Goal: Task Accomplishment & Management: Use online tool/utility

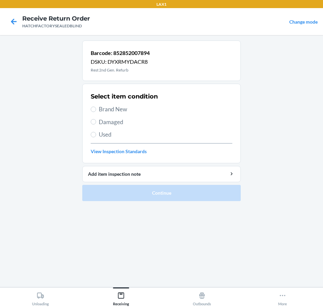
click at [116, 123] on span "Damaged" at bounding box center [166, 122] width 134 height 9
click at [96, 123] on input "Damaged" at bounding box center [93, 121] width 5 height 5
radio input "true"
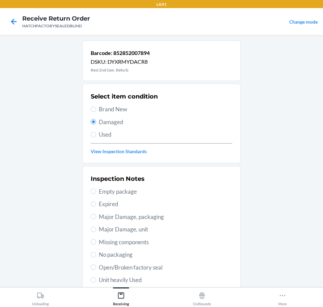
click at [148, 231] on span "Major Damage, unit" at bounding box center [166, 229] width 134 height 9
click at [96, 231] on input "Major Damage, unit" at bounding box center [93, 229] width 5 height 5
radio input "true"
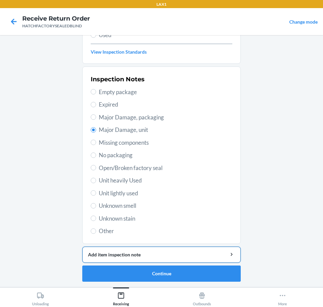
click at [195, 258] on button "Add item inspection note" at bounding box center [161, 255] width 159 height 16
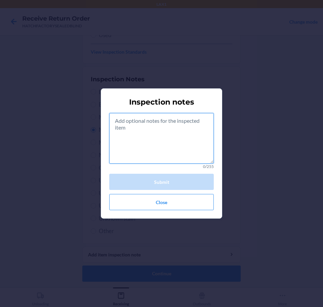
click at [184, 149] on textarea at bounding box center [161, 138] width 105 height 51
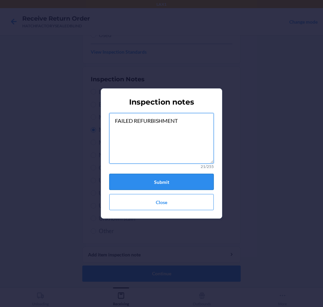
type textarea "FAILED REFURBISHMENT"
click at [187, 174] on button "Submit" at bounding box center [161, 182] width 105 height 16
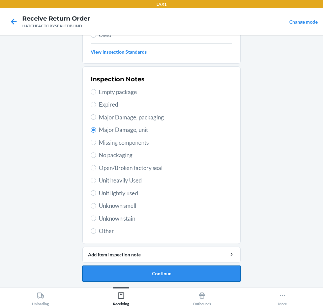
click at [200, 271] on button "Continue" at bounding box center [161, 274] width 159 height 16
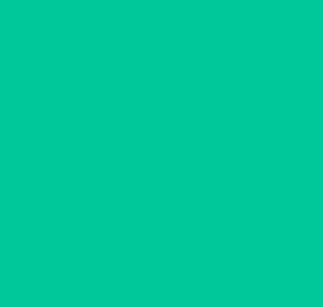
scroll to position [44, 0]
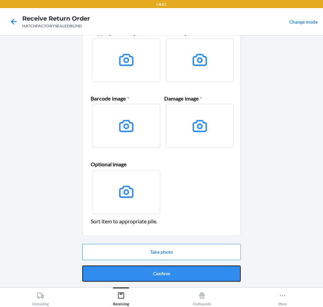
click at [200, 271] on button "Confirm" at bounding box center [161, 274] width 159 height 16
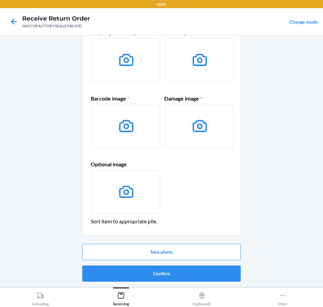
scroll to position [0, 0]
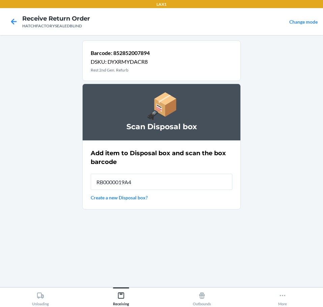
type input "RB0000019A4"
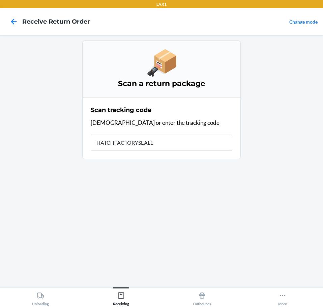
type input "HATCHFACTORYSEALED"
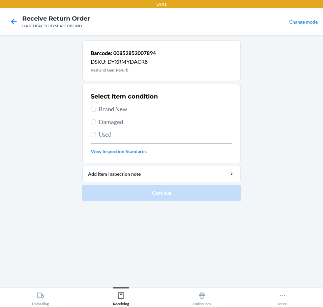
click at [115, 108] on span "Brand New" at bounding box center [166, 109] width 134 height 9
click at [96, 108] on input "Brand New" at bounding box center [93, 109] width 5 height 5
radio input "true"
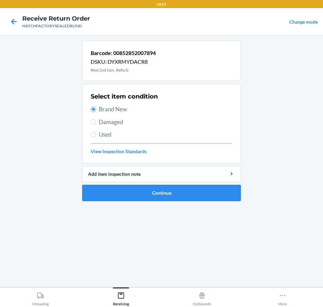
click at [205, 192] on button "Continue" at bounding box center [161, 193] width 159 height 16
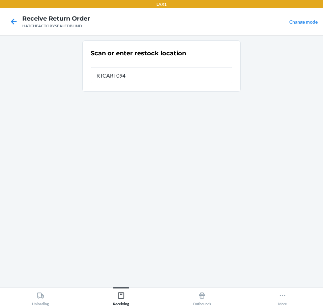
type input "RTCART094"
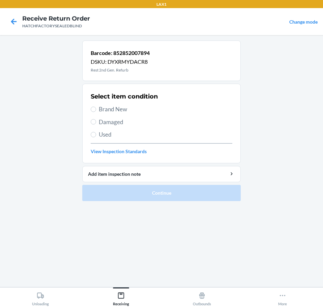
click at [113, 122] on span "Damaged" at bounding box center [166, 122] width 134 height 9
click at [96, 122] on input "Damaged" at bounding box center [93, 121] width 5 height 5
radio input "true"
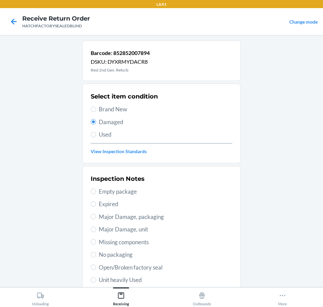
click at [154, 231] on span "Major Damage, unit" at bounding box center [166, 229] width 134 height 9
click at [96, 231] on input "Major Damage, unit" at bounding box center [93, 229] width 5 height 5
radio input "true"
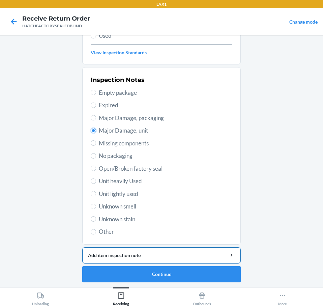
scroll to position [100, 0]
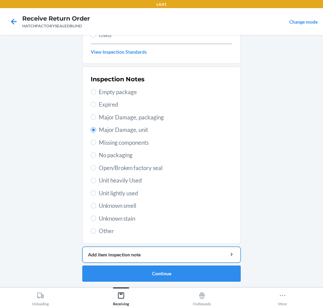
click at [197, 253] on div "Add item inspection note" at bounding box center [161, 254] width 147 height 7
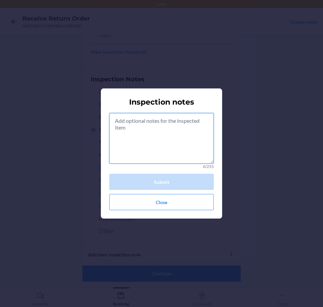
click at [177, 144] on textarea at bounding box center [161, 138] width 105 height 51
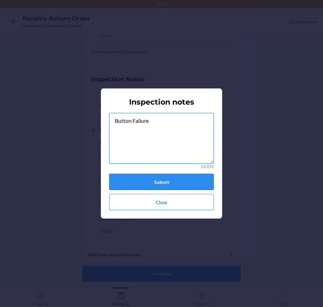
type textarea "Button Failure"
click at [168, 181] on button "Submit" at bounding box center [161, 182] width 105 height 16
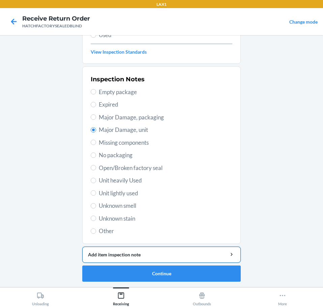
click at [182, 250] on button "Add item inspection note" at bounding box center [161, 255] width 159 height 16
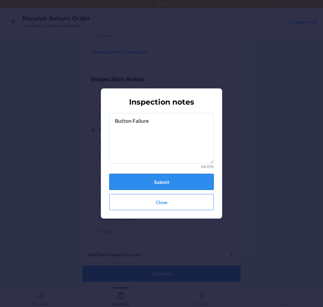
click at [189, 183] on button "Submit" at bounding box center [161, 182] width 105 height 16
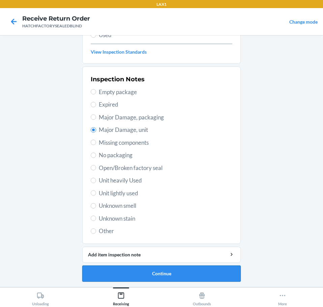
click at [203, 268] on button "Continue" at bounding box center [161, 274] width 159 height 16
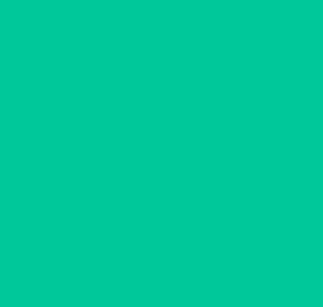
scroll to position [44, 0]
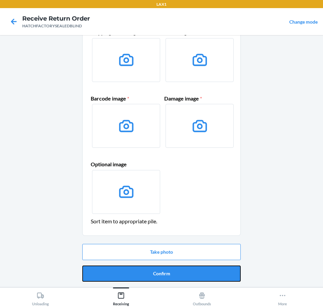
click at [213, 273] on button "Confirm" at bounding box center [161, 274] width 159 height 16
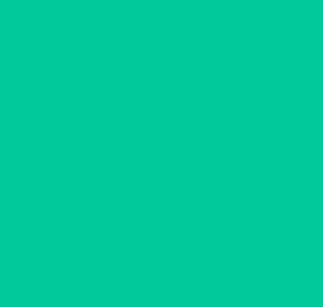
scroll to position [0, 0]
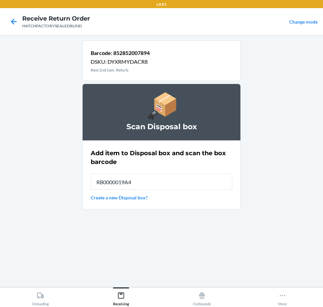
type input "RB0000019A4"
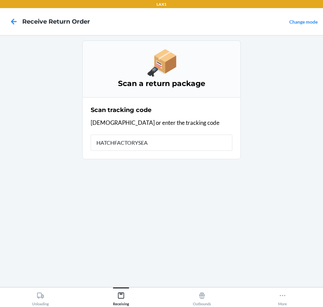
type input "HATCHFACTORYSEAL"
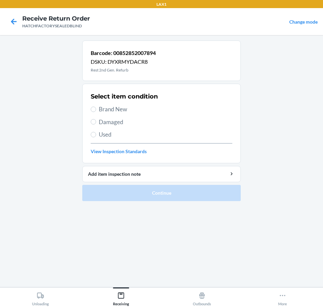
click at [116, 106] on span "Brand New" at bounding box center [166, 109] width 134 height 9
click at [96, 107] on input "Brand New" at bounding box center [93, 109] width 5 height 5
radio input "true"
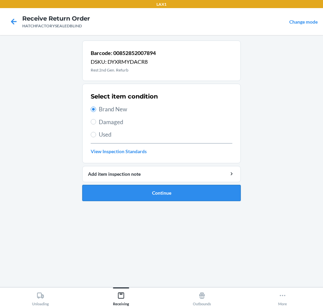
click at [193, 192] on button "Continue" at bounding box center [161, 193] width 159 height 16
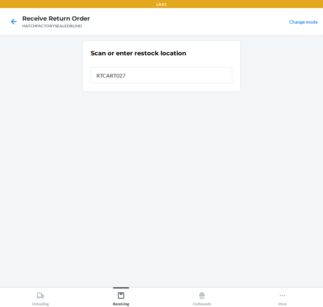
type input "RTCART027"
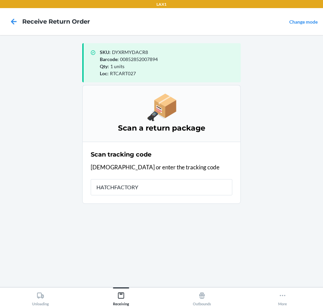
type input "HATCHFACTORYS"
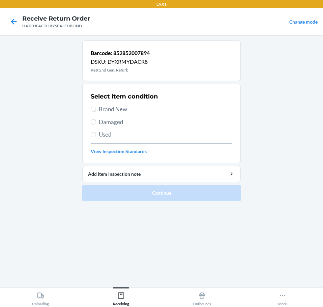
click at [119, 121] on span "Damaged" at bounding box center [166, 122] width 134 height 9
click at [96, 121] on input "Damaged" at bounding box center [93, 121] width 5 height 5
radio input "true"
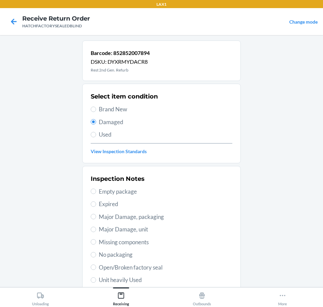
click at [148, 230] on span "Major Damage, unit" at bounding box center [166, 229] width 134 height 9
click at [96, 230] on input "Major Damage, unit" at bounding box center [93, 229] width 5 height 5
radio input "true"
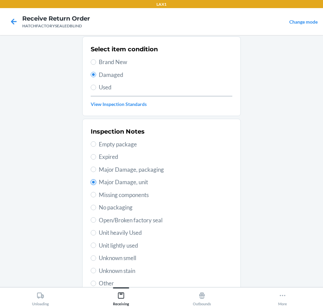
scroll to position [100, 0]
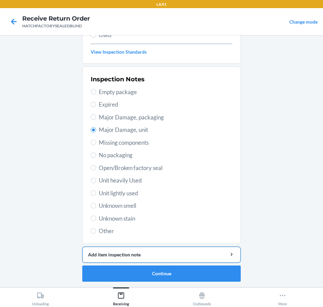
click at [197, 253] on div "Add item inspection note" at bounding box center [161, 254] width 147 height 7
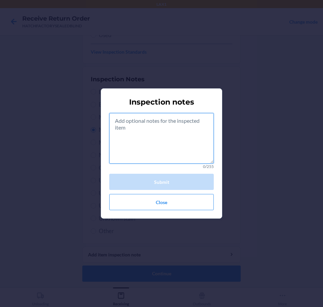
click at [187, 162] on textarea at bounding box center [161, 138] width 105 height 51
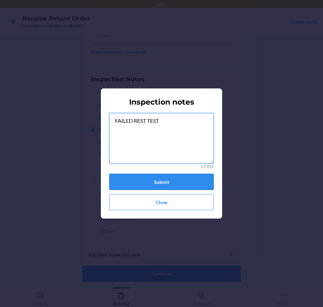
type textarea "FAILED REST TEST"
click at [170, 185] on button "Submit" at bounding box center [161, 182] width 105 height 16
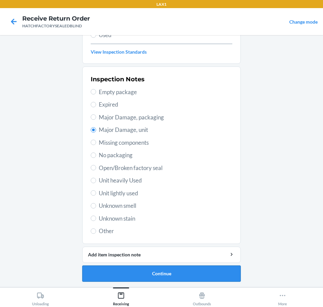
click at [206, 269] on button "Continue" at bounding box center [161, 274] width 159 height 16
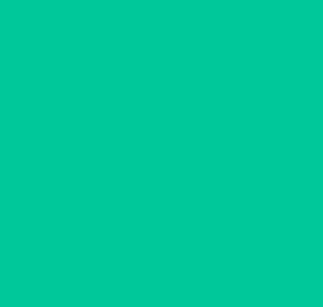
scroll to position [44, 0]
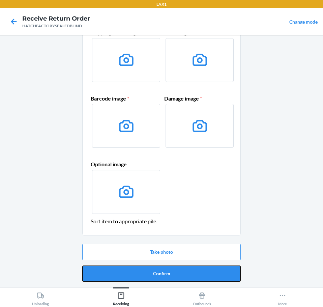
click at [211, 272] on button "Confirm" at bounding box center [161, 274] width 159 height 16
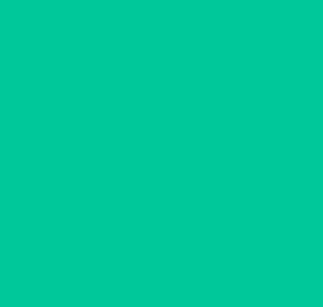
scroll to position [0, 0]
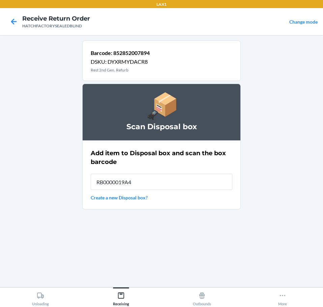
type input "RB0000019A4"
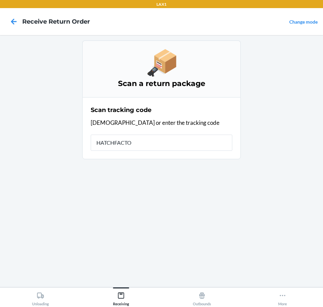
type input "HATCHFACTOR"
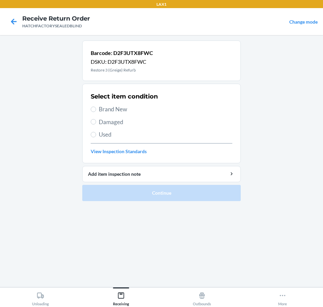
click at [96, 110] on label "Brand New" at bounding box center [162, 109] width 142 height 9
click at [96, 110] on input "Brand New" at bounding box center [93, 109] width 5 height 5
radio input "true"
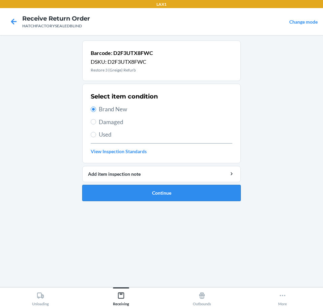
click at [169, 191] on button "Continue" at bounding box center [161, 193] width 159 height 16
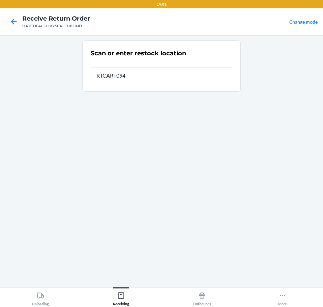
type input "RTCART094"
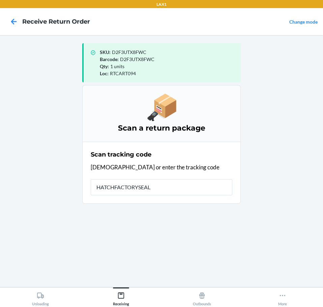
type input "HATCHFACTORYSEALE"
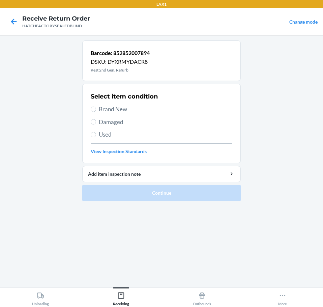
drag, startPoint x: 112, startPoint y: 120, endPoint x: 111, endPoint y: 124, distance: 3.8
click at [112, 121] on span "Damaged" at bounding box center [166, 122] width 134 height 9
click at [96, 121] on input "Damaged" at bounding box center [93, 121] width 5 height 5
radio input "true"
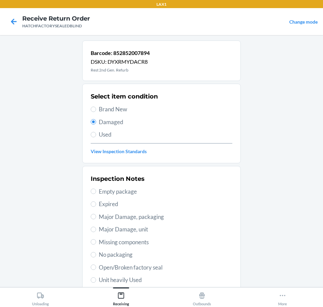
click at [141, 229] on span "Major Damage, unit" at bounding box center [166, 229] width 134 height 9
click at [96, 229] on input "Major Damage, unit" at bounding box center [93, 229] width 5 height 5
radio input "true"
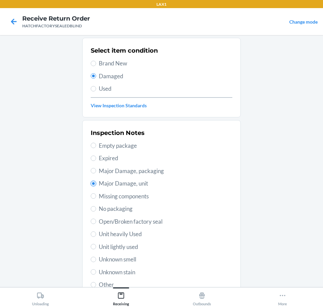
scroll to position [100, 0]
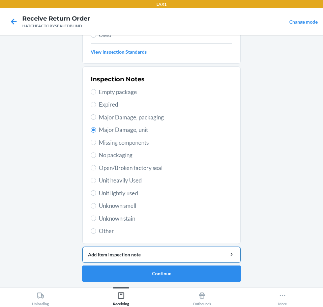
click at [200, 254] on div "Add item inspection note" at bounding box center [161, 254] width 147 height 7
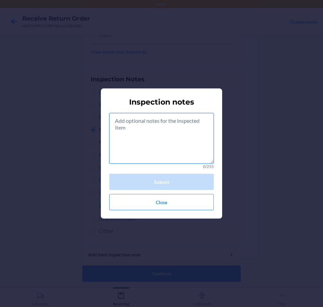
click at [191, 136] on textarea at bounding box center [161, 138] width 105 height 51
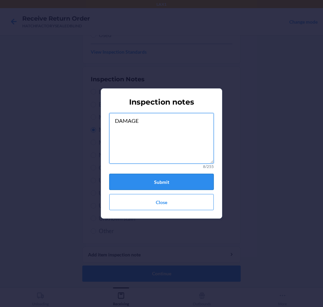
type textarea "DAMAGE"
click at [181, 181] on button "Submit" at bounding box center [161, 182] width 105 height 16
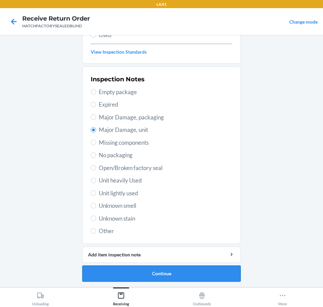
click at [202, 279] on button "Continue" at bounding box center [161, 274] width 159 height 16
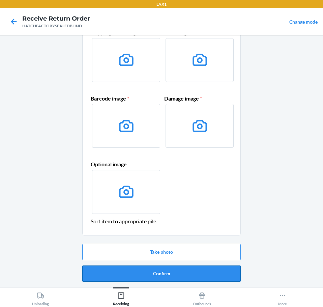
click at [205, 278] on button "Confirm" at bounding box center [161, 274] width 159 height 16
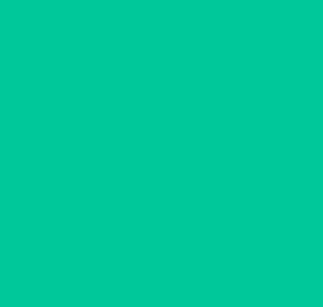
scroll to position [0, 0]
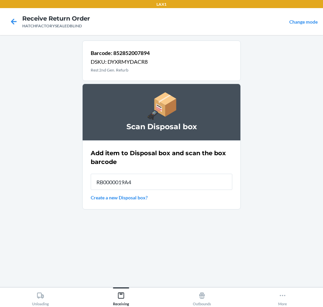
type input "RB0000019A4"
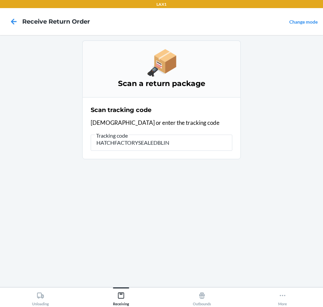
type input "HATCHFACTORYSEALEDBLIND"
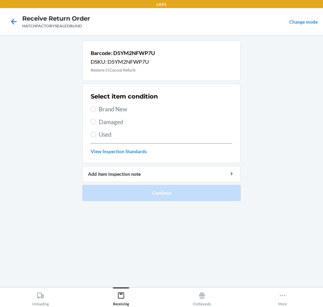
click at [109, 109] on span "Brand New" at bounding box center [166, 109] width 134 height 9
click at [96, 109] on input "Brand New" at bounding box center [93, 109] width 5 height 5
radio input "true"
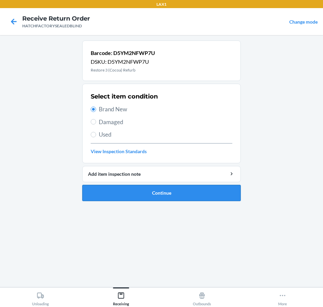
click at [187, 187] on button "Continue" at bounding box center [161, 193] width 159 height 16
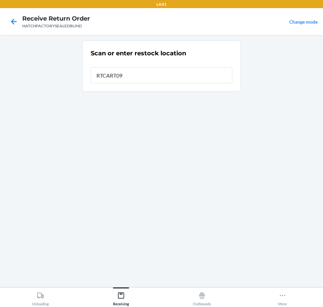
type input "RTCART094"
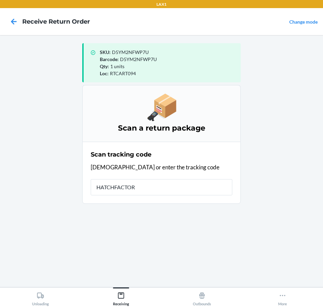
type input "HATCHFACTORY"
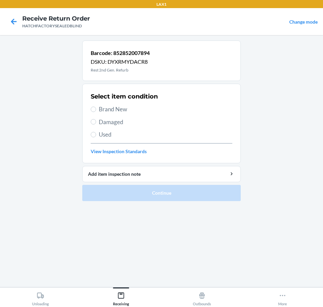
drag, startPoint x: 100, startPoint y: 120, endPoint x: 91, endPoint y: 162, distance: 42.8
click at [100, 121] on span "Damaged" at bounding box center [166, 122] width 134 height 9
click at [96, 121] on input "Damaged" at bounding box center [93, 121] width 5 height 5
radio input "true"
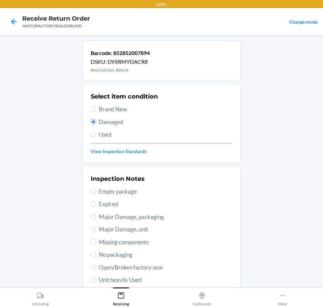
click at [152, 229] on span "Major Damage, unit" at bounding box center [166, 229] width 134 height 9
click at [96, 229] on input "Major Damage, unit" at bounding box center [93, 229] width 5 height 5
radio input "true"
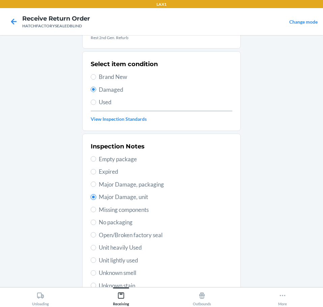
scroll to position [100, 0]
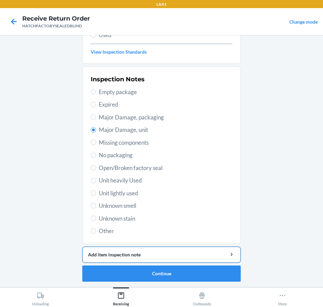
click at [178, 255] on div "Add item inspection note" at bounding box center [161, 254] width 147 height 7
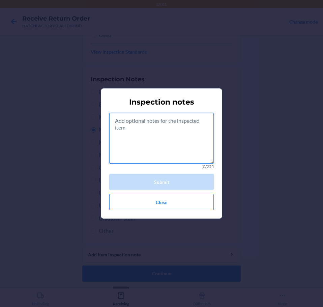
click at [172, 155] on textarea at bounding box center [161, 138] width 105 height 51
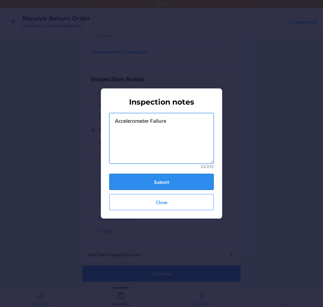
type textarea "Accelerometer Failure"
click at [190, 182] on button "Submit" at bounding box center [161, 182] width 105 height 16
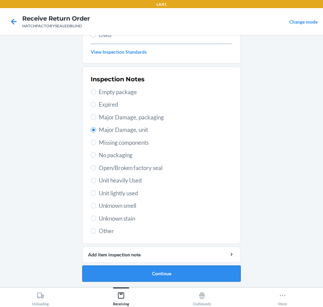
click at [201, 274] on button "Continue" at bounding box center [161, 274] width 159 height 16
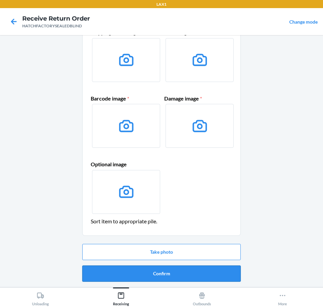
click at [205, 273] on button "Confirm" at bounding box center [161, 274] width 159 height 16
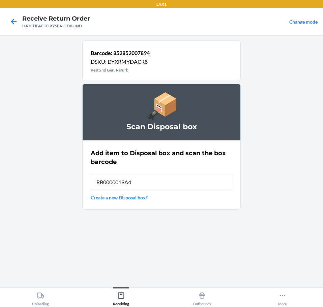
type input "RB0000019A4"
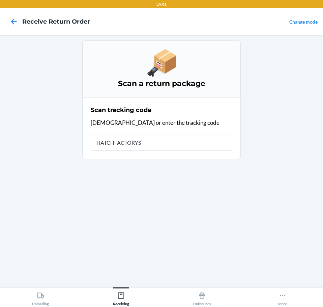
type input "HATCHFACTORYSE"
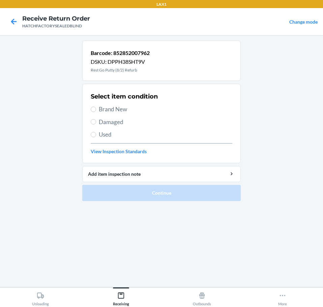
click at [116, 127] on div "Select item condition Brand New Damaged Used View Inspection Standards" at bounding box center [162, 123] width 142 height 67
click at [112, 125] on span "Damaged" at bounding box center [166, 122] width 134 height 9
click at [96, 125] on input "Damaged" at bounding box center [93, 121] width 5 height 5
radio input "true"
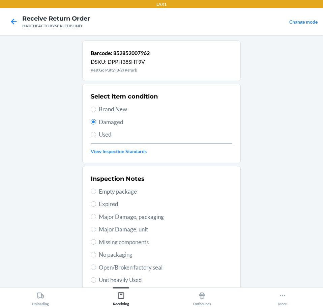
click at [165, 267] on span "Open/Broken factory seal" at bounding box center [166, 267] width 134 height 9
click at [96, 267] on input "Open/Broken factory seal" at bounding box center [93, 267] width 5 height 5
radio input "true"
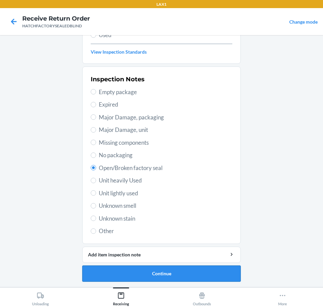
click at [205, 275] on button "Continue" at bounding box center [161, 274] width 159 height 16
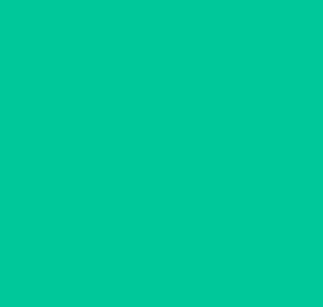
scroll to position [44, 0]
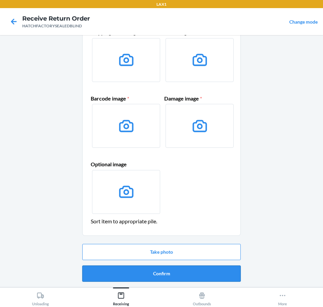
click at [208, 275] on button "Confirm" at bounding box center [161, 274] width 159 height 16
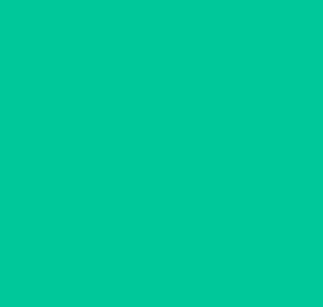
scroll to position [0, 0]
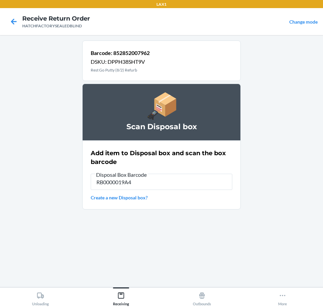
type input "RB0000019A4"
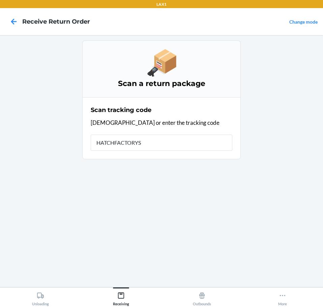
type input "HATCHFACTORYSE"
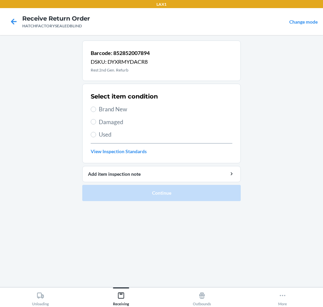
click at [125, 122] on span "Damaged" at bounding box center [166, 122] width 134 height 9
click at [96, 122] on input "Damaged" at bounding box center [93, 121] width 5 height 5
radio input "true"
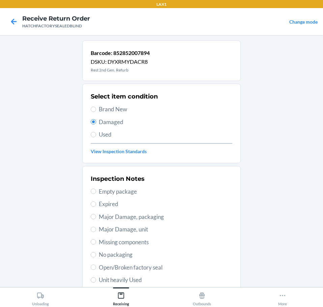
click at [155, 228] on span "Major Damage, unit" at bounding box center [166, 229] width 134 height 9
click at [96, 228] on input "Major Damage, unit" at bounding box center [93, 229] width 5 height 5
radio input "true"
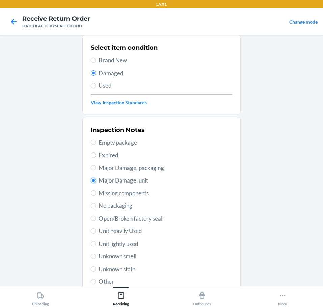
scroll to position [100, 0]
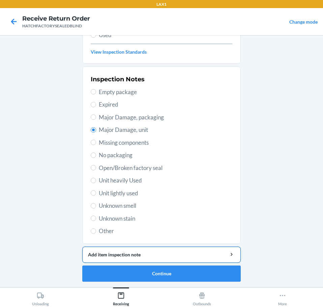
click at [195, 255] on div "Add item inspection note" at bounding box center [161, 254] width 147 height 7
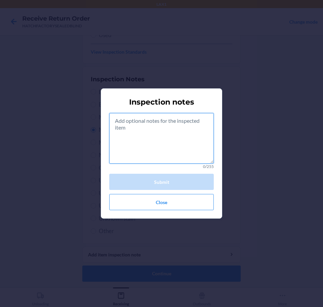
click at [168, 153] on textarea at bounding box center [161, 138] width 105 height 51
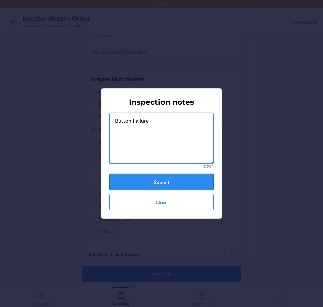
type textarea "Button Failure"
click at [172, 176] on button "Submit" at bounding box center [161, 182] width 105 height 16
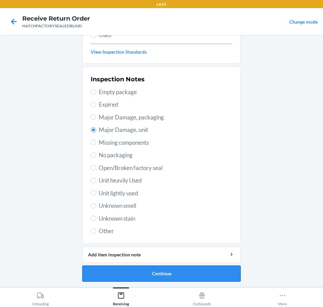
click at [190, 273] on button "Continue" at bounding box center [161, 274] width 159 height 16
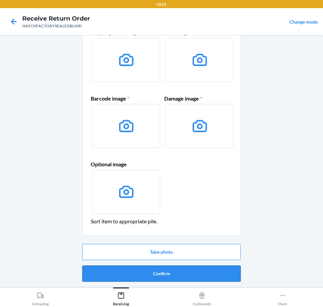
click at [192, 273] on button "Confirm" at bounding box center [161, 274] width 159 height 16
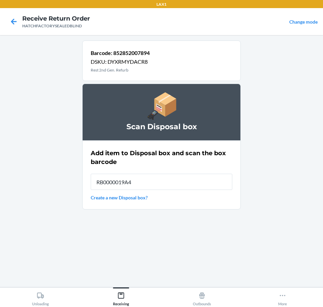
type input "RB0000019A4"
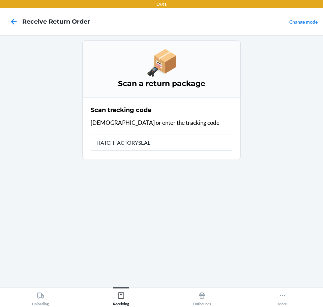
type input "HATCHFACTORYSEALE"
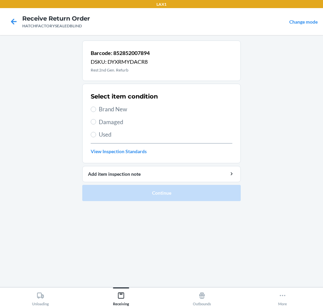
click at [115, 121] on span "Damaged" at bounding box center [166, 122] width 134 height 9
click at [96, 121] on input "Damaged" at bounding box center [93, 121] width 5 height 5
radio input "true"
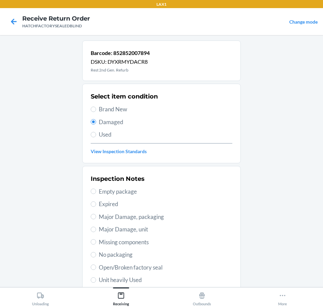
drag, startPoint x: 145, startPoint y: 227, endPoint x: 146, endPoint y: 230, distance: 3.5
click at [146, 228] on span "Major Damage, unit" at bounding box center [166, 229] width 134 height 9
click at [96, 228] on input "Major Damage, unit" at bounding box center [93, 229] width 5 height 5
radio input "true"
drag, startPoint x: 156, startPoint y: 223, endPoint x: 173, endPoint y: 234, distance: 20.1
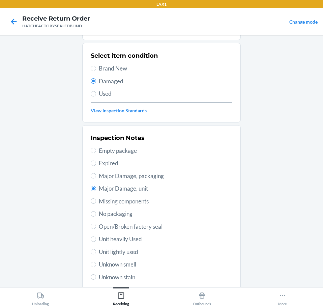
drag, startPoint x: 188, startPoint y: 253, endPoint x: 208, endPoint y: 303, distance: 53.7
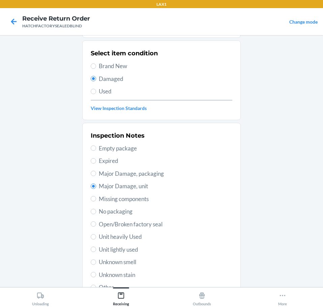
drag, startPoint x: 169, startPoint y: 267, endPoint x: 184, endPoint y: 299, distance: 34.9
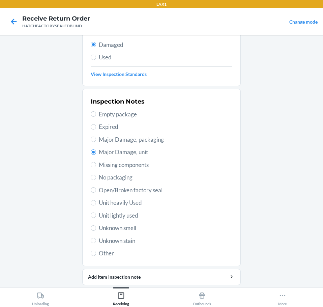
scroll to position [100, 0]
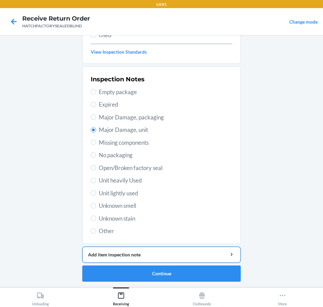
drag, startPoint x: 191, startPoint y: 253, endPoint x: 193, endPoint y: 250, distance: 4.1
click at [193, 251] on div "Add item inspection note" at bounding box center [161, 254] width 147 height 7
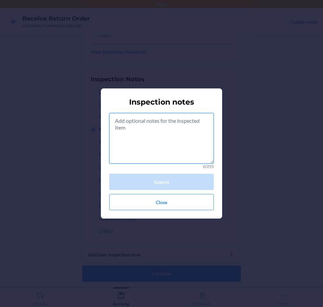
click at [163, 133] on textarea at bounding box center [161, 138] width 105 height 51
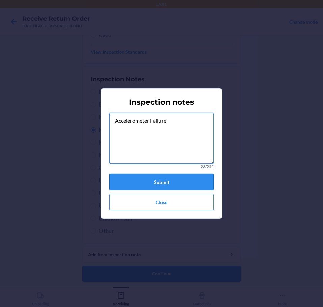
type textarea "Accelerometer Failure"
click at [199, 180] on button "Submit" at bounding box center [161, 182] width 105 height 16
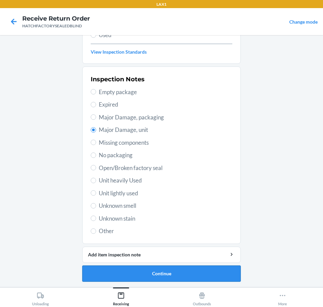
click at [207, 274] on button "Continue" at bounding box center [161, 274] width 159 height 16
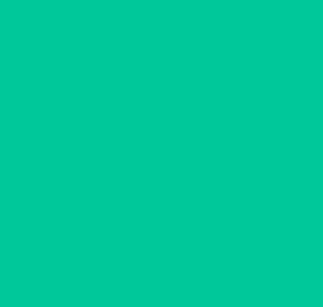
scroll to position [44, 0]
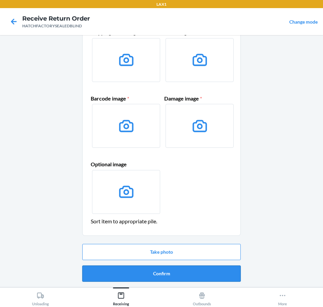
click at [214, 275] on button "Confirm" at bounding box center [161, 274] width 159 height 16
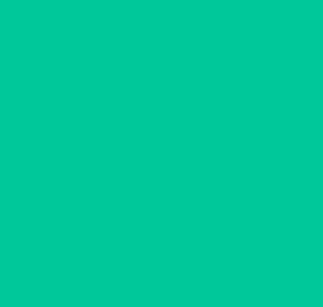
scroll to position [0, 0]
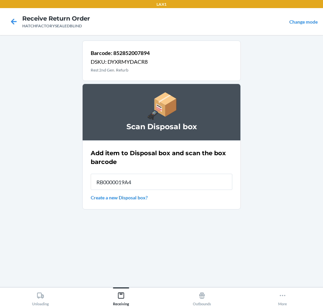
type input "RB0000019A4"
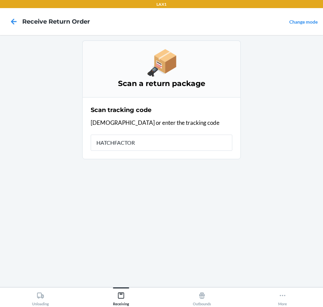
type input "HATCHFACTORY"
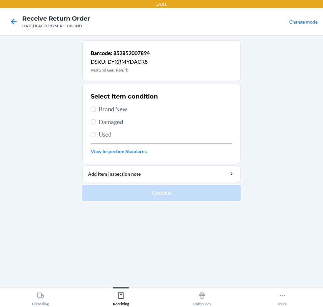
click at [115, 124] on span "Damaged" at bounding box center [166, 122] width 134 height 9
click at [96, 124] on input "Damaged" at bounding box center [93, 121] width 5 height 5
radio input "true"
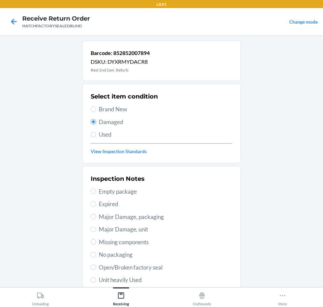
click at [154, 228] on span "Major Damage, unit" at bounding box center [166, 229] width 134 height 9
click at [96, 228] on input "Major Damage, unit" at bounding box center [93, 229] width 5 height 5
radio input "true"
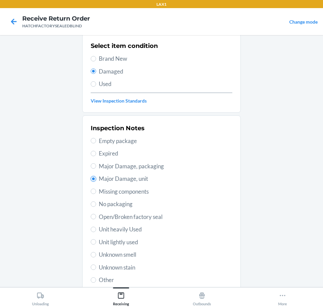
scroll to position [100, 0]
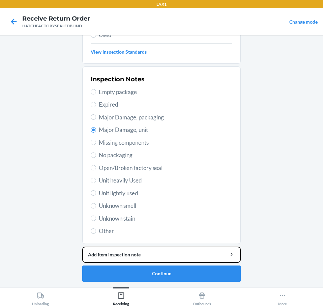
drag, startPoint x: 203, startPoint y: 254, endPoint x: 177, endPoint y: 208, distance: 53.2
click at [198, 242] on li "Barcode: 852852007894 DSKU: DYXRMYDACR8 Rest 2nd Gen. Refurb Select item condit…" at bounding box center [161, 111] width 159 height 341
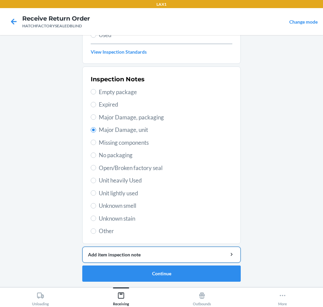
click at [202, 248] on button "Add item inspection note" at bounding box center [161, 255] width 159 height 16
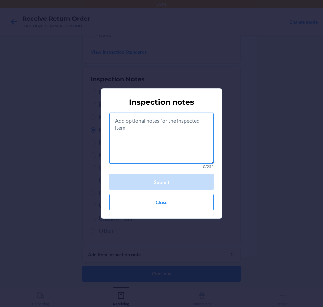
click at [175, 142] on textarea at bounding box center [161, 138] width 105 height 51
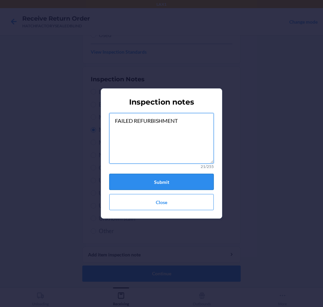
type textarea "FAILED REFURBISHMENT"
click at [197, 182] on button "Submit" at bounding box center [161, 182] width 105 height 16
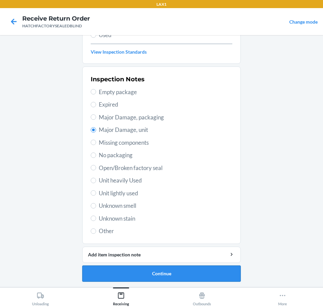
click at [226, 274] on button "Continue" at bounding box center [161, 274] width 159 height 16
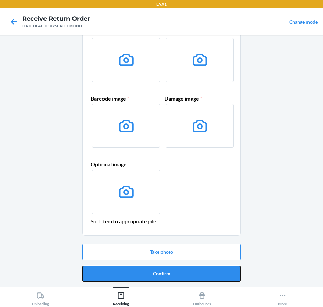
click at [226, 274] on button "Confirm" at bounding box center [161, 274] width 159 height 16
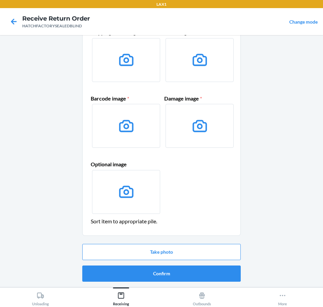
scroll to position [0, 0]
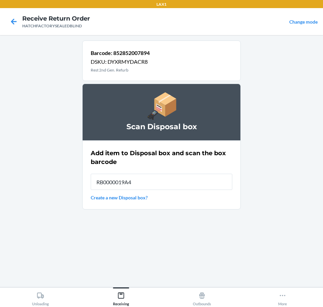
type input "RB0000019A4"
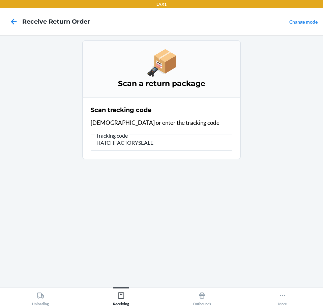
type input "HATCHFACTORYSEALED"
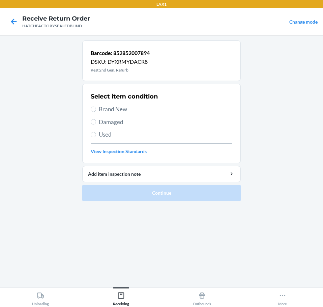
click at [113, 123] on span "Damaged" at bounding box center [166, 122] width 134 height 9
click at [96, 123] on input "Damaged" at bounding box center [93, 121] width 5 height 5
radio input "true"
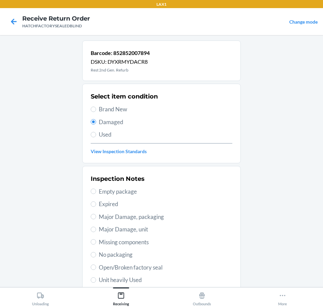
click at [139, 227] on span "Major Damage, unit" at bounding box center [166, 229] width 134 height 9
click at [96, 227] on input "Major Damage, unit" at bounding box center [93, 229] width 5 height 5
radio input "true"
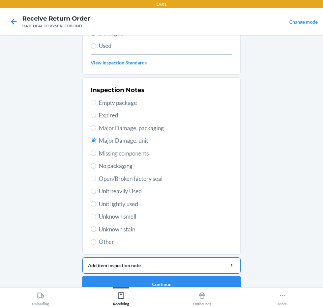
scroll to position [90, 0]
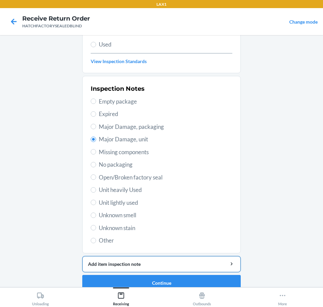
click at [200, 263] on div "Add item inspection note" at bounding box center [161, 264] width 147 height 7
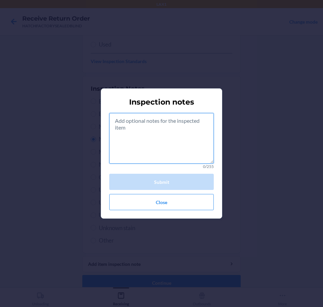
click at [159, 153] on textarea at bounding box center [161, 138] width 105 height 51
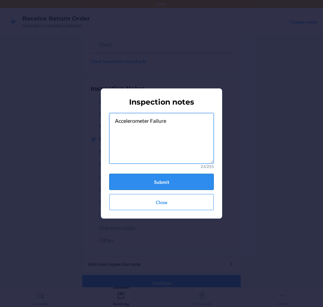
type textarea "Accelerometer Failure"
click at [194, 184] on button "Submit" at bounding box center [161, 182] width 105 height 16
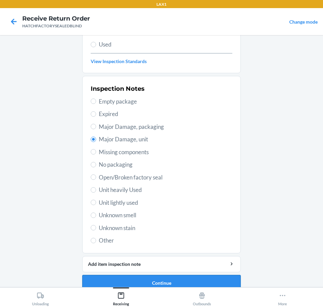
click at [212, 280] on button "Continue" at bounding box center [161, 283] width 159 height 16
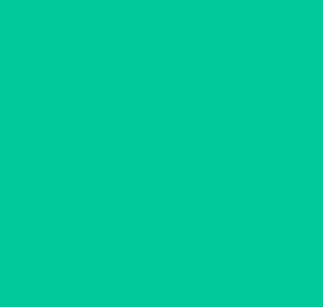
scroll to position [44, 0]
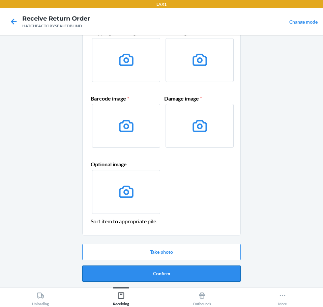
click at [224, 278] on button "Confirm" at bounding box center [161, 274] width 159 height 16
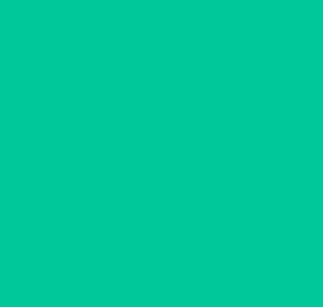
scroll to position [0, 0]
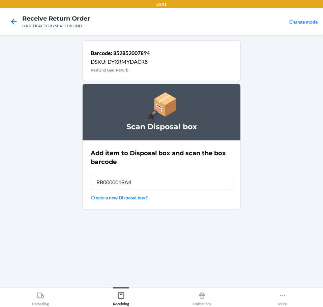
type input "RB0000019A4"
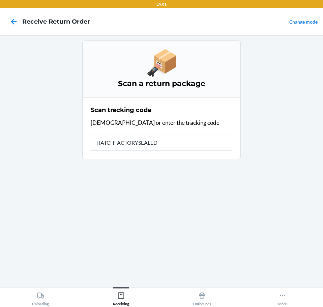
type input "HATCHFACTORYSEALEDB"
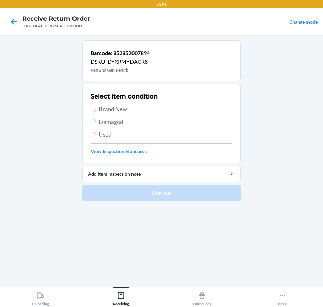
drag, startPoint x: 136, startPoint y: 124, endPoint x: 134, endPoint y: 130, distance: 6.4
click at [135, 124] on span "Damaged" at bounding box center [166, 122] width 134 height 9
click at [96, 124] on input "Damaged" at bounding box center [93, 121] width 5 height 5
radio input "true"
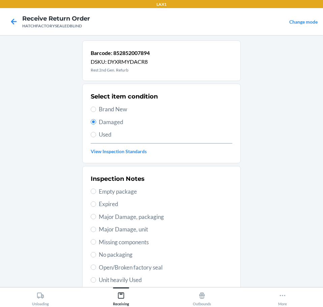
drag, startPoint x: 151, startPoint y: 226, endPoint x: 161, endPoint y: 231, distance: 11.6
click at [154, 226] on span "Major Damage, unit" at bounding box center [166, 229] width 134 height 9
click at [96, 227] on input "Major Damage, unit" at bounding box center [93, 229] width 5 height 5
radio input "true"
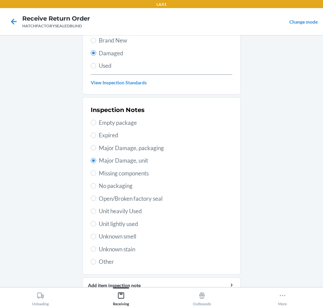
scroll to position [100, 0]
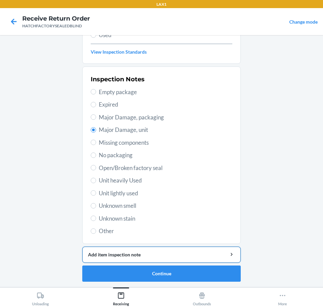
click at [201, 256] on div "Add item inspection note" at bounding box center [161, 254] width 147 height 7
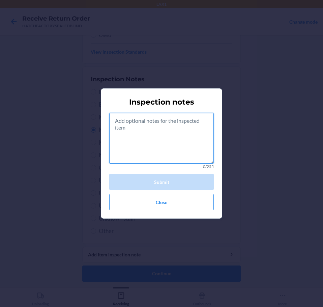
click at [189, 146] on textarea at bounding box center [161, 138] width 105 height 51
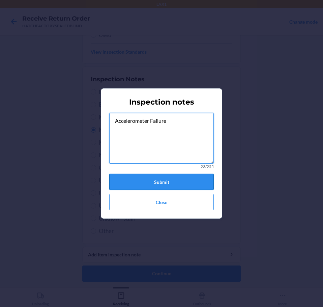
type textarea "Accelerometer Failure"
click at [203, 183] on button "Submit" at bounding box center [161, 182] width 105 height 16
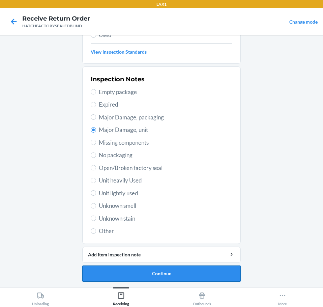
click at [199, 274] on button "Continue" at bounding box center [161, 274] width 159 height 16
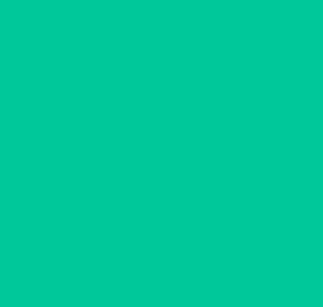
click at [199, 274] on button "Confirm" at bounding box center [161, 274] width 159 height 16
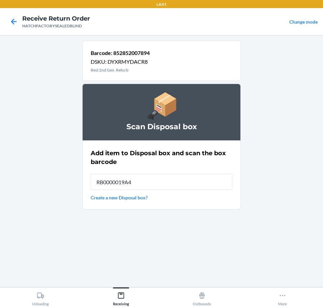
type input "RB0000019A4"
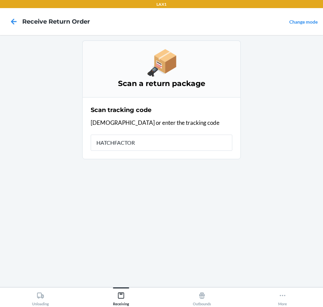
type input "HATCHFACTORY"
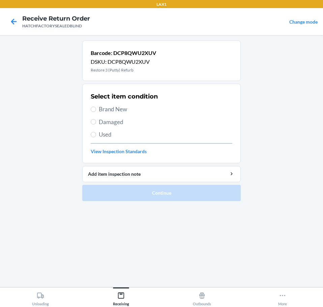
click at [124, 108] on span "Brand New" at bounding box center [166, 109] width 134 height 9
click at [96, 108] on input "Brand New" at bounding box center [93, 109] width 5 height 5
radio input "true"
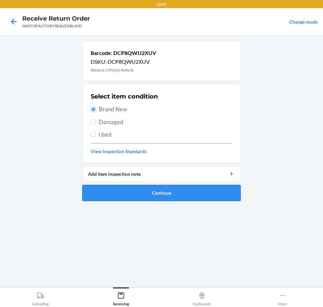
click at [180, 192] on button "Continue" at bounding box center [161, 193] width 159 height 16
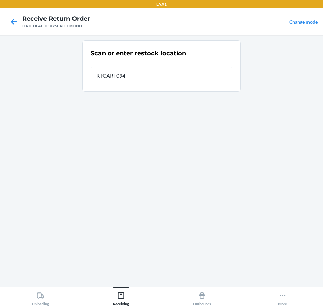
type input "RTCART094"
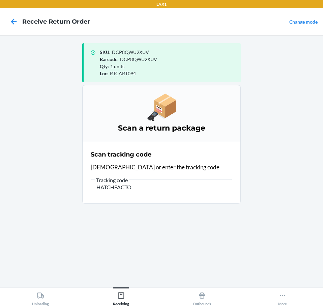
type input "HATCHFACTOR"
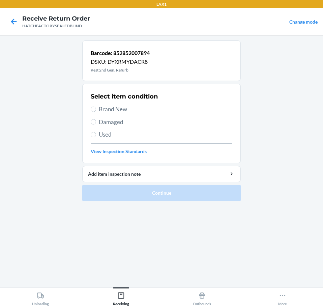
click at [109, 123] on span "Damaged" at bounding box center [166, 122] width 134 height 9
click at [96, 123] on input "Damaged" at bounding box center [93, 121] width 5 height 5
radio input "true"
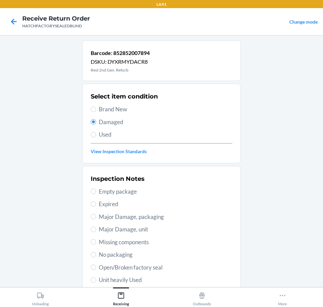
click at [139, 230] on span "Major Damage, unit" at bounding box center [166, 229] width 134 height 9
click at [96, 230] on input "Major Damage, unit" at bounding box center [93, 229] width 5 height 5
radio input "true"
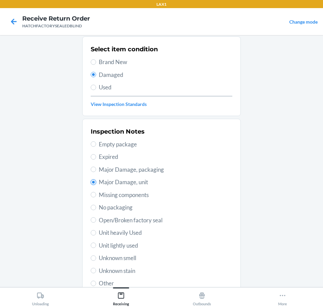
scroll to position [100, 0]
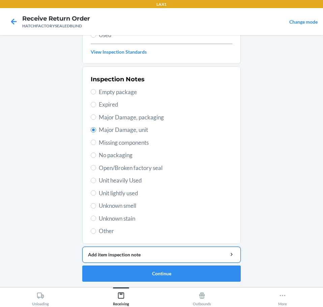
drag, startPoint x: 190, startPoint y: 255, endPoint x: 189, endPoint y: 251, distance: 4.5
click at [190, 253] on div "Add item inspection note" at bounding box center [161, 254] width 147 height 7
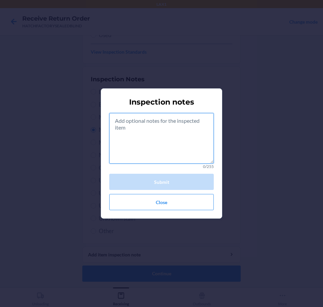
click at [179, 149] on textarea at bounding box center [161, 138] width 105 height 51
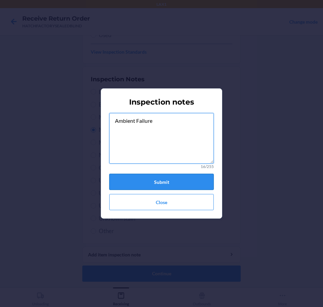
type textarea "Ambient Failure"
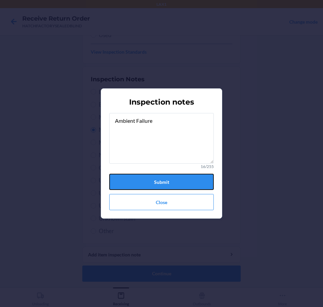
drag, startPoint x: 129, startPoint y: 183, endPoint x: 137, endPoint y: 235, distance: 53.2
click at [130, 185] on button "Submit" at bounding box center [161, 182] width 105 height 16
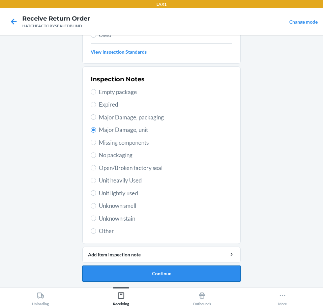
click at [180, 272] on button "Continue" at bounding box center [161, 274] width 159 height 16
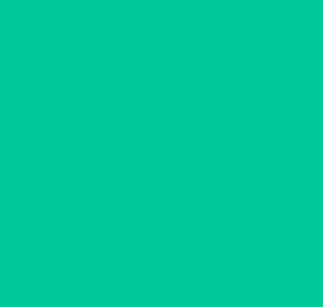
scroll to position [44, 0]
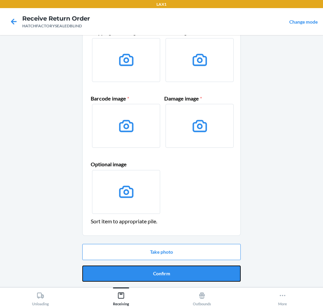
click at [181, 274] on button "Confirm" at bounding box center [161, 274] width 159 height 16
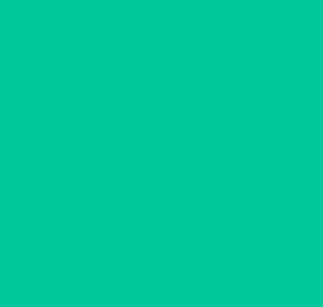
scroll to position [0, 0]
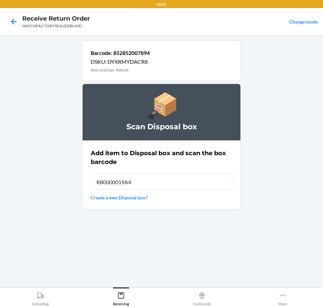
type input "RB0000019A4"
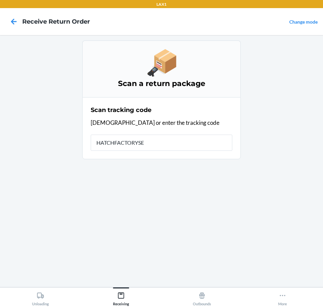
type input "HATCHFACTORYSEA"
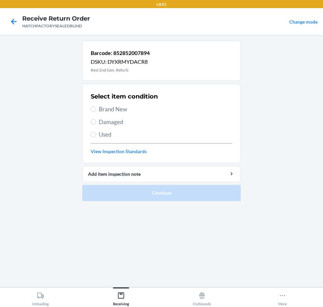
click at [116, 121] on span "Damaged" at bounding box center [166, 122] width 134 height 9
click at [96, 121] on input "Damaged" at bounding box center [93, 121] width 5 height 5
radio input "true"
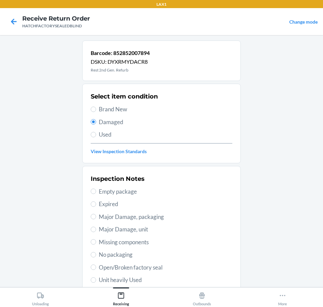
drag, startPoint x: 137, startPoint y: 230, endPoint x: 144, endPoint y: 226, distance: 7.8
click at [138, 230] on span "Major Damage, unit" at bounding box center [166, 229] width 134 height 9
click at [96, 230] on input "Major Damage, unit" at bounding box center [93, 229] width 5 height 5
radio input "true"
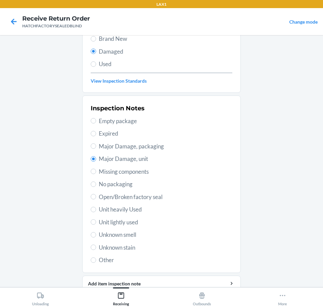
scroll to position [100, 0]
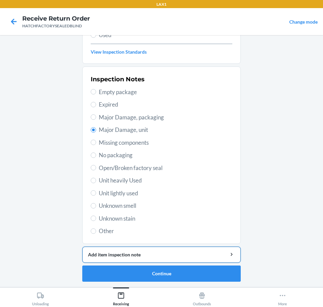
click at [196, 254] on div "Add item inspection note" at bounding box center [161, 254] width 147 height 7
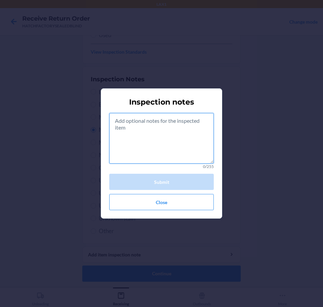
click at [176, 151] on textarea at bounding box center [161, 138] width 105 height 51
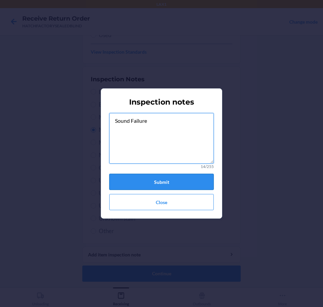
type textarea "Sound Failure"
click at [184, 182] on button "Submit" at bounding box center [161, 182] width 105 height 16
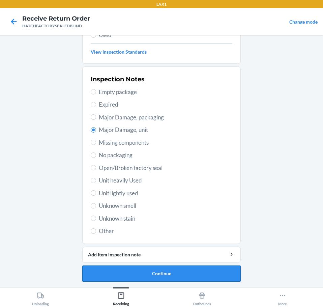
click at [178, 275] on button "Continue" at bounding box center [161, 274] width 159 height 16
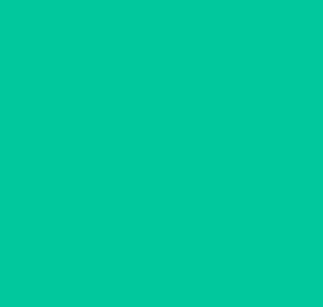
scroll to position [44, 0]
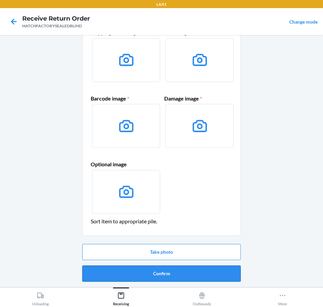
click at [183, 273] on button "Confirm" at bounding box center [161, 274] width 159 height 16
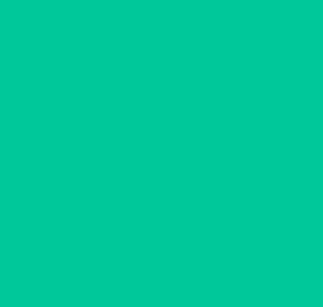
scroll to position [0, 0]
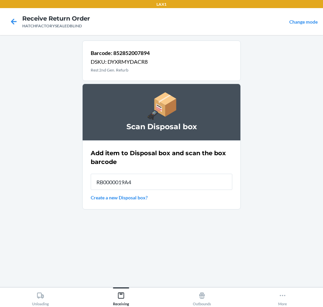
type input "RB0000019A4"
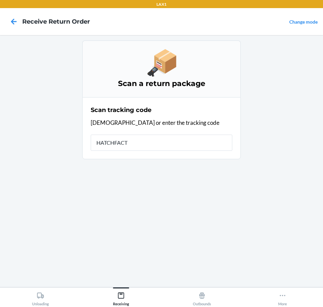
type input "HATCHFACTO"
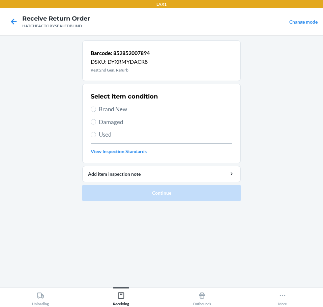
click at [124, 122] on span "Damaged" at bounding box center [166, 122] width 134 height 9
click at [96, 122] on input "Damaged" at bounding box center [93, 121] width 5 height 5
radio input "true"
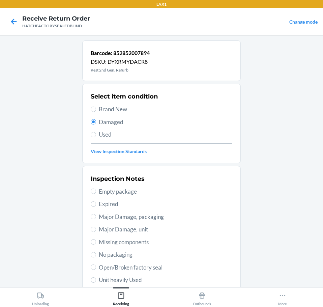
click at [153, 229] on span "Major Damage, unit" at bounding box center [166, 229] width 134 height 9
click at [96, 229] on input "Major Damage, unit" at bounding box center [93, 229] width 5 height 5
radio input "true"
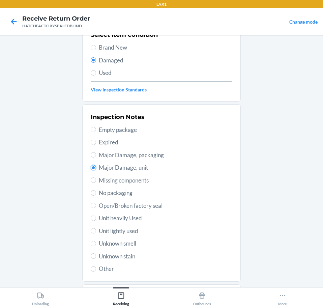
scroll to position [100, 0]
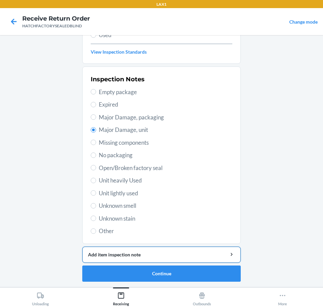
click at [199, 256] on div "Add item inspection note" at bounding box center [161, 254] width 147 height 7
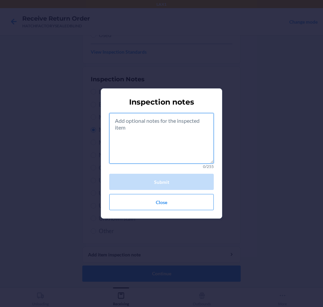
click at [187, 156] on textarea at bounding box center [161, 138] width 105 height 51
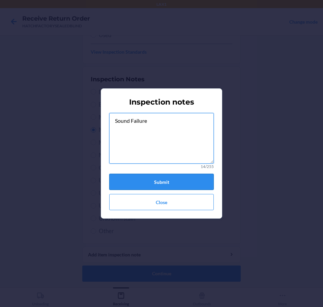
type textarea "Sound Failure"
click at [163, 175] on button "Submit" at bounding box center [161, 182] width 105 height 16
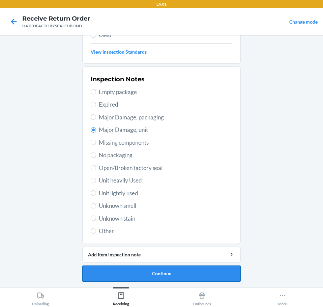
click at [184, 274] on button "Continue" at bounding box center [161, 274] width 159 height 16
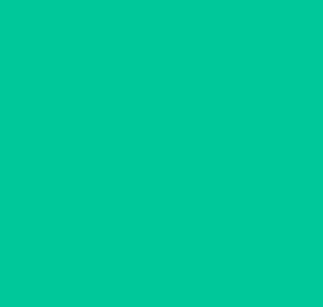
scroll to position [44, 0]
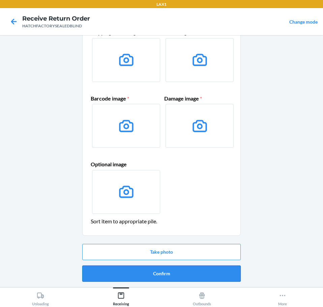
click at [203, 278] on button "Confirm" at bounding box center [161, 274] width 159 height 16
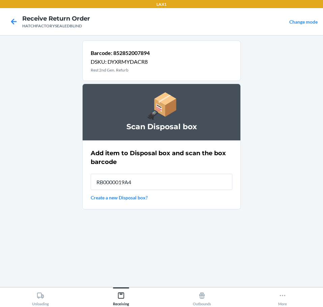
type input "RB0000019A4"
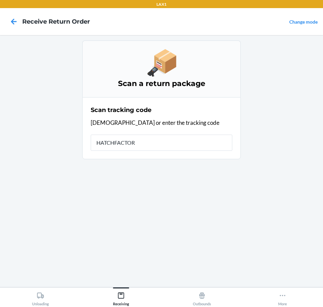
type input "HATCHFACTORY"
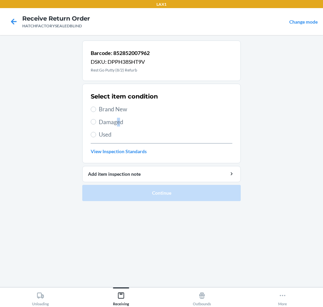
drag, startPoint x: 118, startPoint y: 123, endPoint x: 121, endPoint y: 124, distance: 3.8
click at [121, 123] on span "Damaged" at bounding box center [166, 122] width 134 height 9
click at [93, 123] on input "Damaged" at bounding box center [93, 121] width 5 height 5
radio input "true"
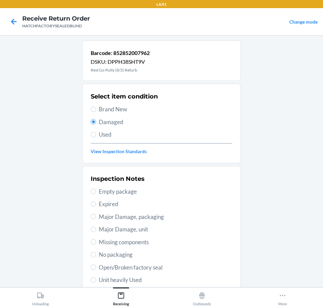
click at [165, 267] on span "Open/Broken factory seal" at bounding box center [166, 267] width 134 height 9
click at [96, 267] on input "Open/Broken factory seal" at bounding box center [93, 267] width 5 height 5
radio input "true"
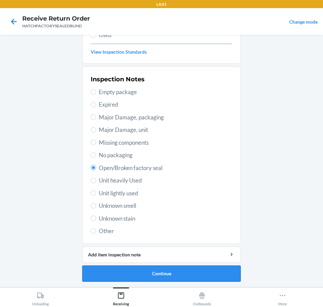
drag, startPoint x: 208, startPoint y: 272, endPoint x: 211, endPoint y: 273, distance: 3.9
click at [211, 273] on button "Continue" at bounding box center [161, 274] width 159 height 16
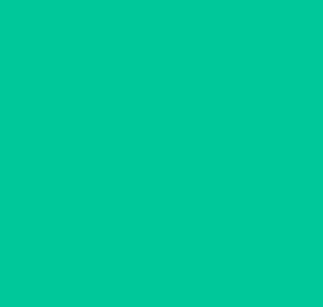
scroll to position [44, 0]
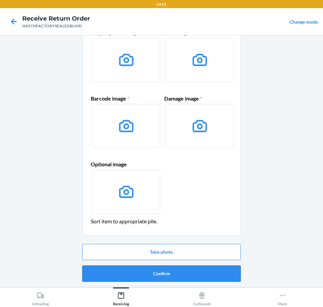
click at [212, 275] on button "Confirm" at bounding box center [161, 274] width 159 height 16
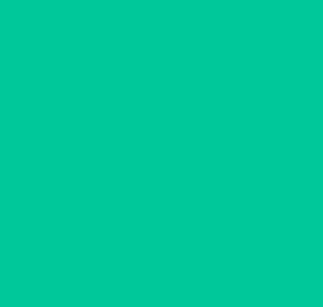
scroll to position [0, 0]
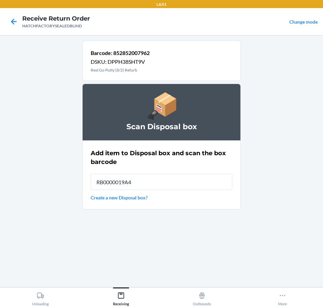
type input "RB0000019A4"
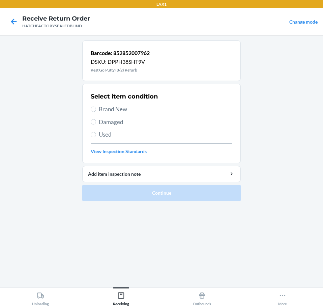
click at [120, 124] on span "Damaged" at bounding box center [166, 122] width 134 height 9
click at [96, 124] on input "Damaged" at bounding box center [93, 121] width 5 height 5
radio input "true"
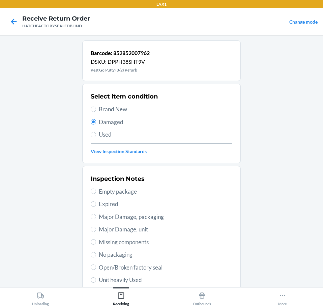
click at [158, 264] on span "Open/Broken factory seal" at bounding box center [166, 267] width 134 height 9
click at [96, 265] on input "Open/Broken factory seal" at bounding box center [93, 267] width 5 height 5
radio input "true"
click at [157, 268] on span "Open/Broken factory seal" at bounding box center [166, 267] width 134 height 9
click at [96, 268] on input "Open/Broken factory seal" at bounding box center [93, 267] width 5 height 5
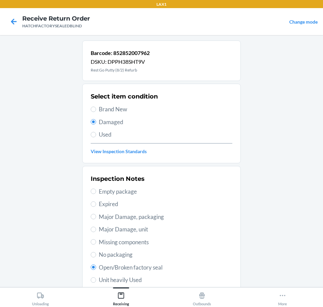
drag, startPoint x: 159, startPoint y: 265, endPoint x: 166, endPoint y: 277, distance: 14.1
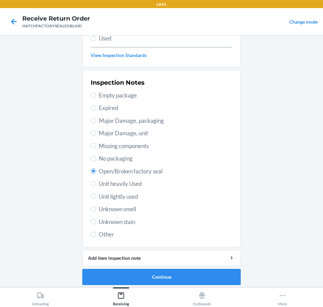
scroll to position [100, 0]
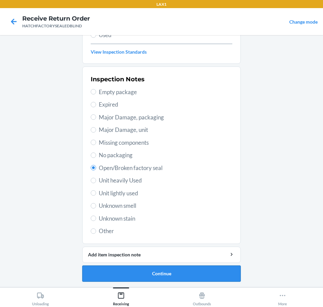
click at [170, 276] on button "Continue" at bounding box center [161, 274] width 159 height 16
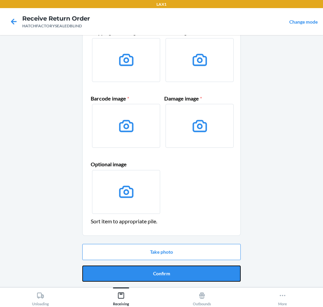
click at [170, 276] on button "Confirm" at bounding box center [161, 274] width 159 height 16
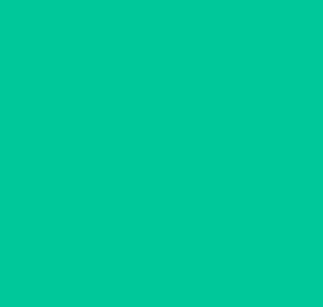
scroll to position [0, 0]
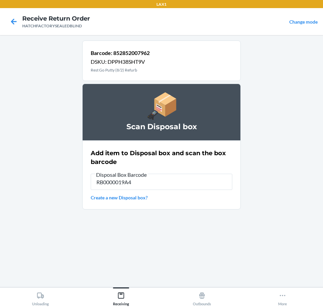
type input "RB0000019A4"
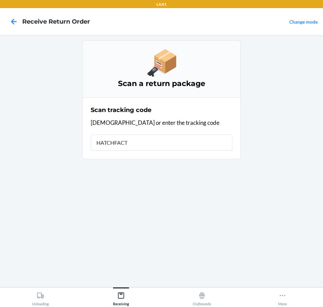
type input "HATCHFACTO"
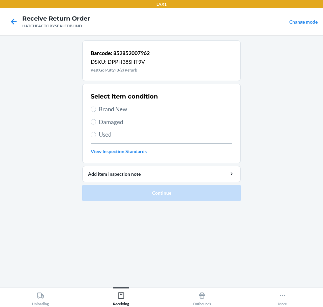
click at [125, 124] on span "Damaged" at bounding box center [166, 122] width 134 height 9
click at [96, 124] on input "Damaged" at bounding box center [93, 121] width 5 height 5
radio input "true"
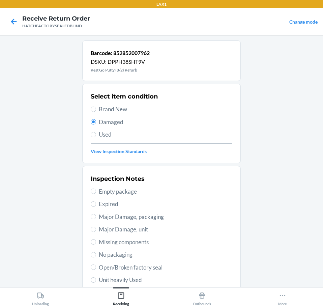
click at [169, 269] on span "Open/Broken factory seal" at bounding box center [166, 267] width 134 height 9
click at [96, 269] on input "Open/Broken factory seal" at bounding box center [93, 267] width 5 height 5
radio input "true"
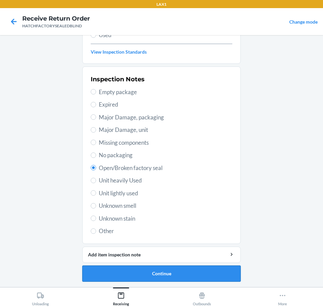
drag, startPoint x: 195, startPoint y: 269, endPoint x: 205, endPoint y: 274, distance: 10.7
click at [205, 274] on button "Continue" at bounding box center [161, 274] width 159 height 16
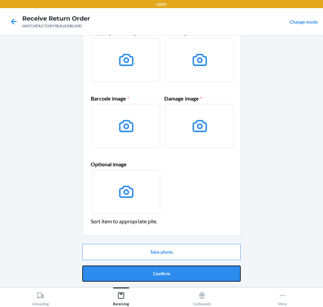
click at [205, 274] on button "Confirm" at bounding box center [161, 274] width 159 height 16
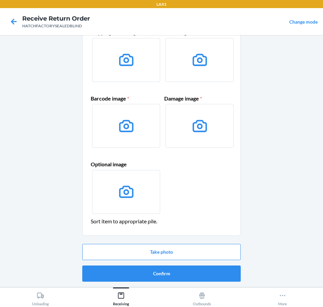
scroll to position [0, 0]
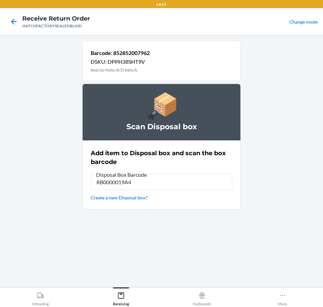
type input "RB0000019A4"
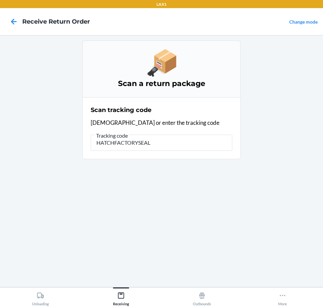
type input "HATCHFACTORYSEALE"
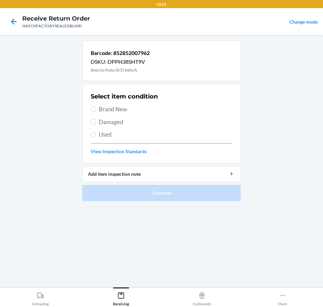
click at [117, 122] on span "Damaged" at bounding box center [166, 122] width 134 height 9
click at [96, 122] on input "Damaged" at bounding box center [93, 121] width 5 height 5
radio input "true"
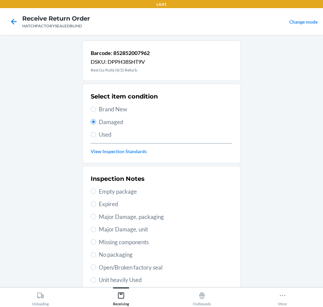
click at [145, 230] on span "Major Damage, unit" at bounding box center [166, 229] width 134 height 9
click at [96, 230] on input "Major Damage, unit" at bounding box center [93, 229] width 5 height 5
radio input "true"
click at [165, 266] on span "Open/Broken factory seal" at bounding box center [166, 267] width 134 height 9
click at [96, 266] on input "Open/Broken factory seal" at bounding box center [93, 267] width 5 height 5
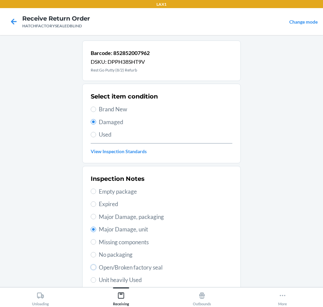
radio input "true"
radio input "false"
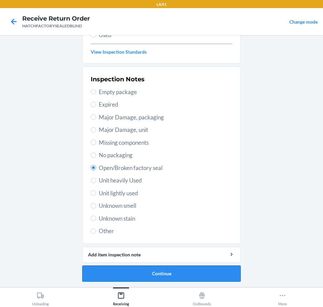
click at [199, 274] on button "Continue" at bounding box center [161, 274] width 159 height 16
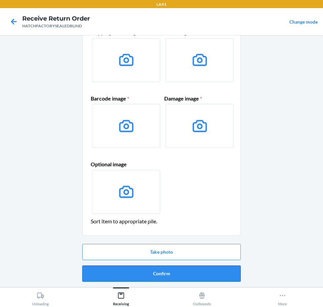
click at [216, 274] on button "Confirm" at bounding box center [161, 274] width 159 height 16
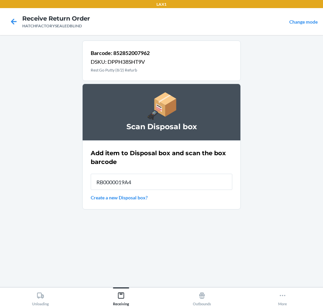
type input "RB0000019A4"
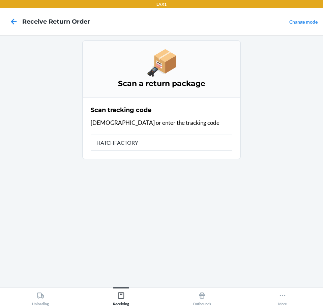
type input "HATCHFACTORYS"
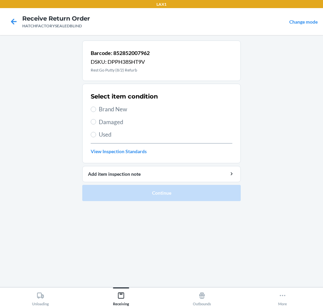
click at [122, 124] on span "Damaged" at bounding box center [166, 122] width 134 height 9
click at [96, 124] on input "Damaged" at bounding box center [93, 121] width 5 height 5
radio input "true"
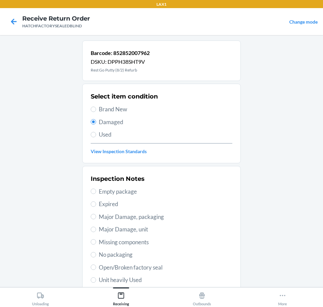
click at [156, 270] on span "Open/Broken factory seal" at bounding box center [166, 267] width 134 height 9
click at [96, 270] on input "Open/Broken factory seal" at bounding box center [93, 267] width 5 height 5
radio input "true"
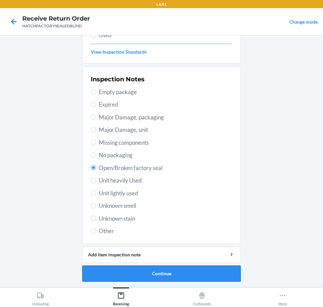
drag, startPoint x: 207, startPoint y: 275, endPoint x: 214, endPoint y: 276, distance: 6.8
click at [214, 276] on button "Continue" at bounding box center [161, 274] width 159 height 16
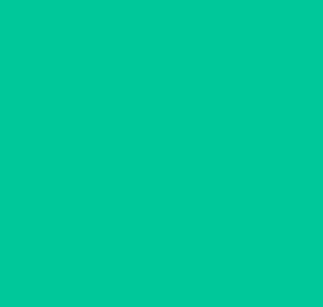
scroll to position [44, 0]
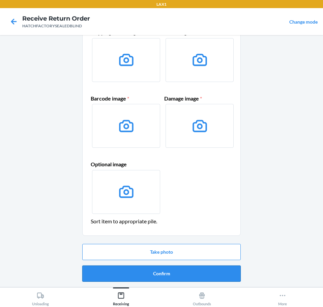
click at [220, 274] on button "Confirm" at bounding box center [161, 274] width 159 height 16
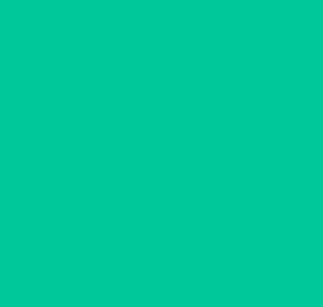
scroll to position [0, 0]
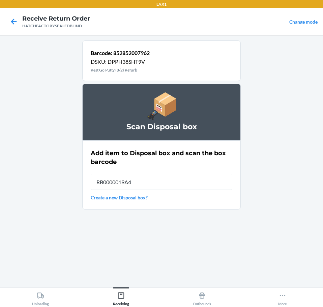
type input "RB0000019A4"
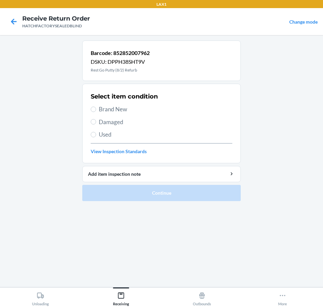
click at [115, 124] on span "Damaged" at bounding box center [166, 122] width 134 height 9
click at [96, 124] on input "Damaged" at bounding box center [93, 121] width 5 height 5
radio input "true"
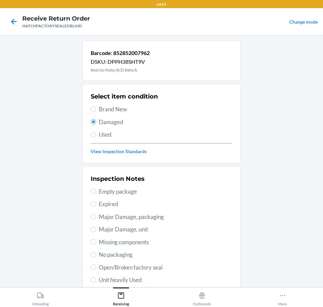
click at [162, 266] on span "Open/Broken factory seal" at bounding box center [166, 267] width 134 height 9
click at [96, 266] on input "Open/Broken factory seal" at bounding box center [93, 267] width 5 height 5
radio input "true"
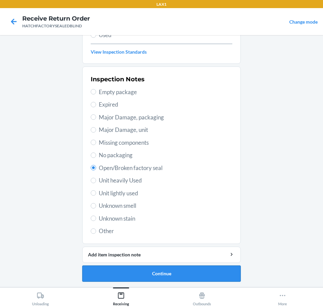
click at [205, 278] on button "Continue" at bounding box center [161, 274] width 159 height 16
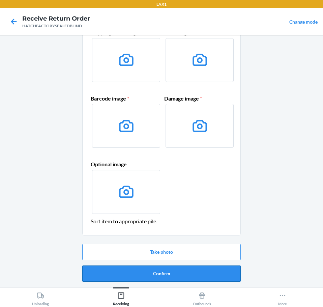
click at [213, 276] on button "Confirm" at bounding box center [161, 274] width 159 height 16
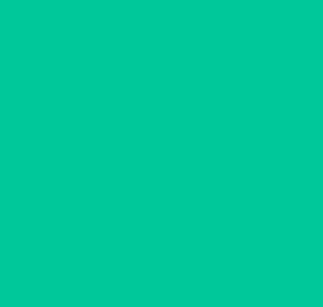
scroll to position [0, 0]
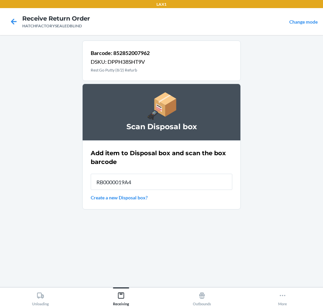
type input "RB0000019A4"
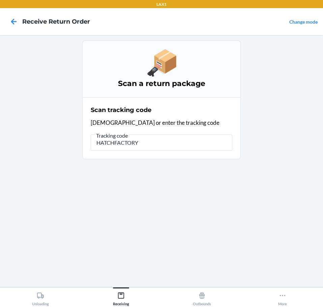
type input "HATCHFACTORYS"
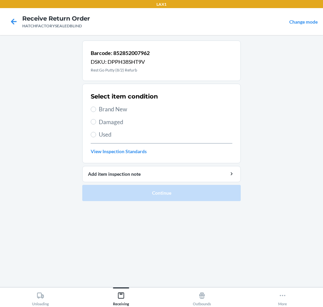
click at [113, 124] on span "Damaged" at bounding box center [166, 122] width 134 height 9
click at [96, 124] on input "Damaged" at bounding box center [93, 121] width 5 height 5
radio input "true"
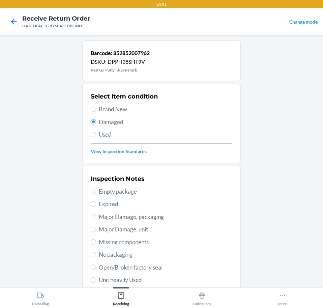
click at [163, 268] on span "Open/Broken factory seal" at bounding box center [166, 267] width 134 height 9
click at [96, 268] on input "Open/Broken factory seal" at bounding box center [93, 267] width 5 height 5
radio input "true"
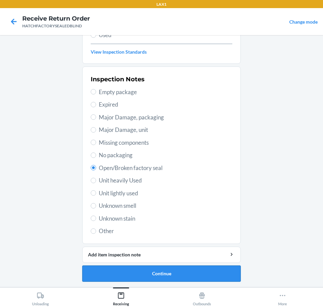
drag, startPoint x: 217, startPoint y: 274, endPoint x: 222, endPoint y: 277, distance: 6.2
click at [222, 277] on button "Continue" at bounding box center [161, 274] width 159 height 16
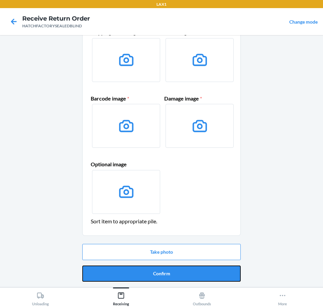
drag, startPoint x: 227, startPoint y: 277, endPoint x: 230, endPoint y: 279, distance: 3.7
click at [228, 277] on button "Confirm" at bounding box center [161, 274] width 159 height 16
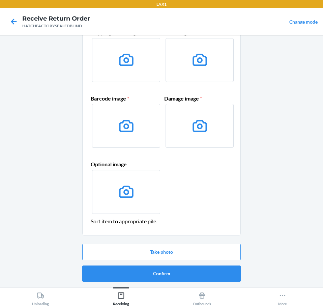
scroll to position [0, 0]
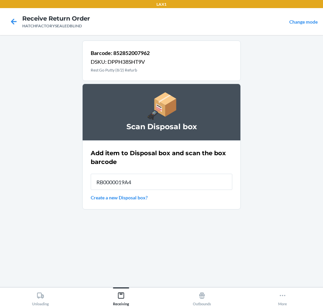
type input "RB0000019A4"
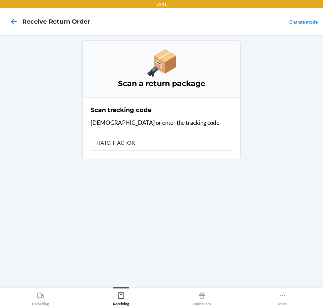
type input "HATCHFACTORY"
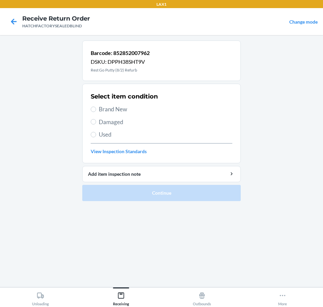
click at [117, 120] on span "Damaged" at bounding box center [166, 122] width 134 height 9
click at [96, 120] on input "Damaged" at bounding box center [93, 121] width 5 height 5
radio input "true"
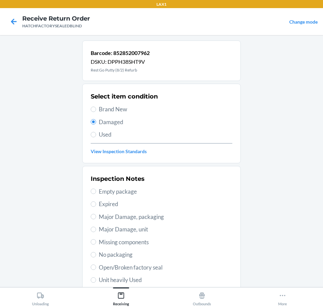
click at [163, 269] on span "Open/Broken factory seal" at bounding box center [166, 267] width 134 height 9
click at [96, 269] on input "Open/Broken factory seal" at bounding box center [93, 267] width 5 height 5
radio input "true"
drag, startPoint x: 228, startPoint y: 269, endPoint x: 238, endPoint y: 272, distance: 10.4
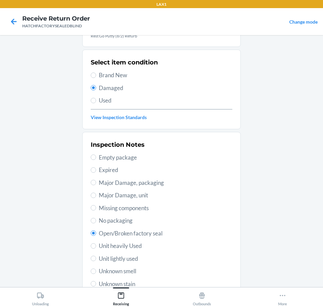
drag, startPoint x: 211, startPoint y: 245, endPoint x: 218, endPoint y: 272, distance: 28.5
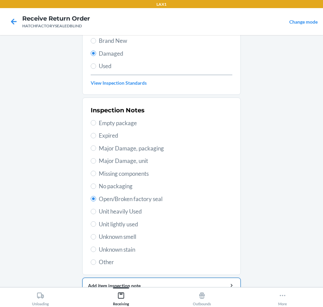
drag, startPoint x: 208, startPoint y: 265, endPoint x: 211, endPoint y: 276, distance: 12.1
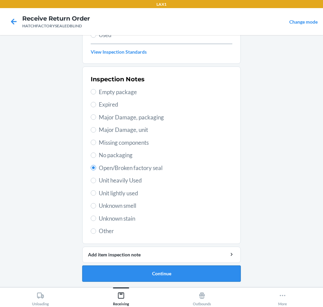
click at [208, 271] on button "Continue" at bounding box center [161, 274] width 159 height 16
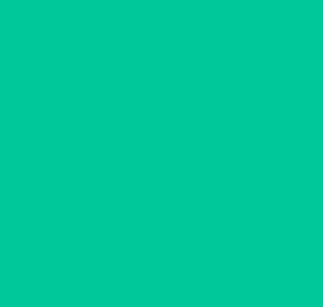
scroll to position [44, 0]
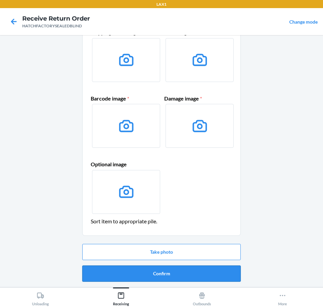
click at [211, 272] on button "Confirm" at bounding box center [161, 274] width 159 height 16
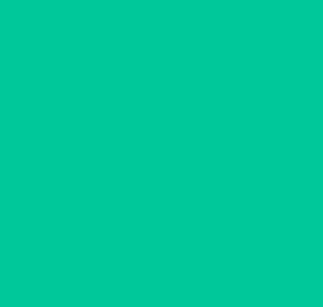
scroll to position [0, 0]
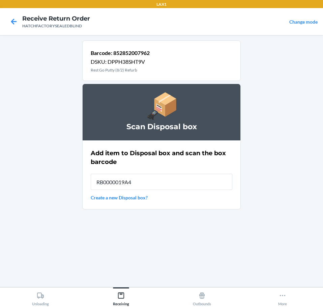
type input "RB0000019A4"
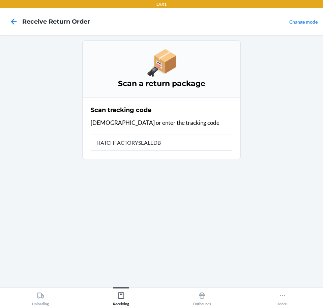
type input "HATCHFACTORYSEALEDBL"
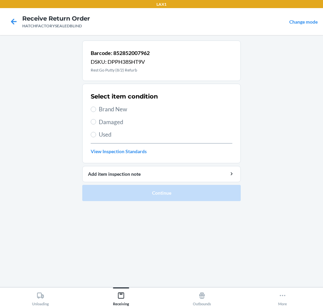
click at [116, 124] on span "Damaged" at bounding box center [166, 122] width 134 height 9
click at [96, 124] on input "Damaged" at bounding box center [93, 121] width 5 height 5
radio input "true"
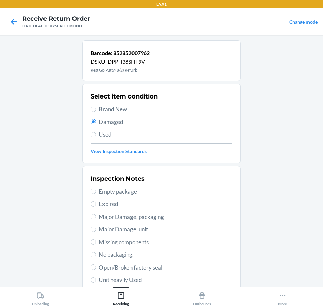
click at [160, 265] on span "Open/Broken factory seal" at bounding box center [166, 267] width 134 height 9
click at [96, 265] on input "Open/Broken factory seal" at bounding box center [93, 267] width 5 height 5
radio input "true"
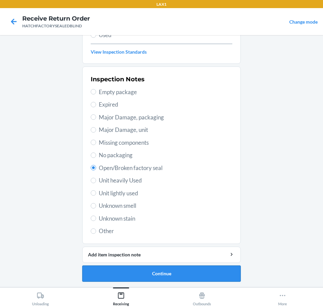
click at [225, 274] on button "Continue" at bounding box center [161, 274] width 159 height 16
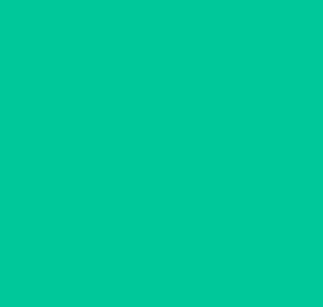
scroll to position [44, 0]
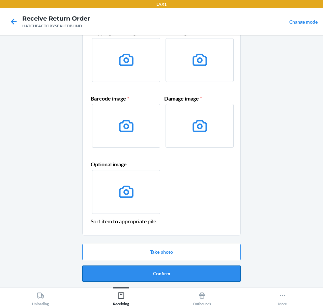
click at [227, 274] on button "Confirm" at bounding box center [161, 274] width 159 height 16
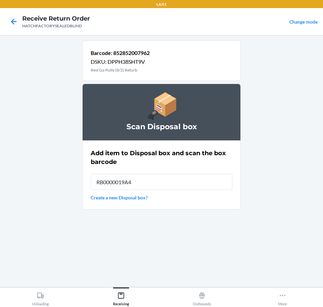
type input "RB0000019A4"
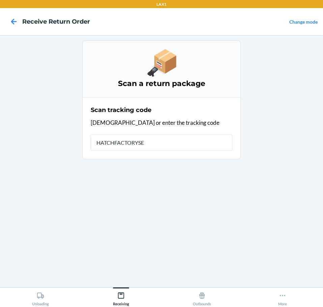
type input "HATCHFACTORYSEA"
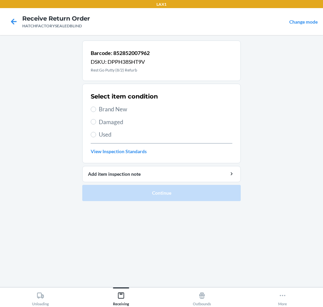
click at [136, 123] on span "Damaged" at bounding box center [166, 122] width 134 height 9
click at [96, 123] on input "Damaged" at bounding box center [93, 121] width 5 height 5
radio input "true"
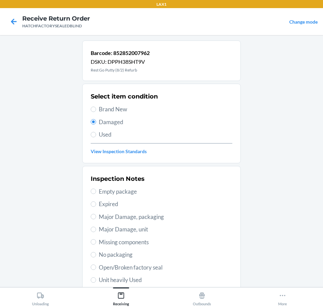
click at [159, 269] on span "Open/Broken factory seal" at bounding box center [166, 267] width 134 height 9
click at [96, 269] on input "Open/Broken factory seal" at bounding box center [93, 267] width 5 height 5
radio input "true"
drag, startPoint x: 188, startPoint y: 269, endPoint x: 207, endPoint y: 285, distance: 24.9
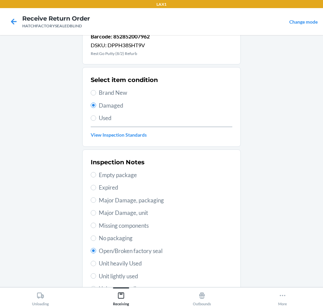
drag, startPoint x: 233, startPoint y: 272, endPoint x: 237, endPoint y: 295, distance: 23.6
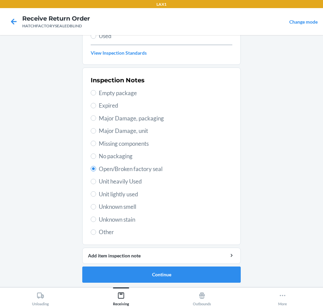
scroll to position [100, 0]
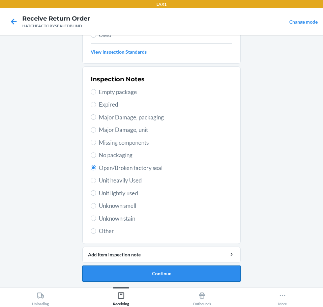
click at [225, 278] on button "Continue" at bounding box center [161, 274] width 159 height 16
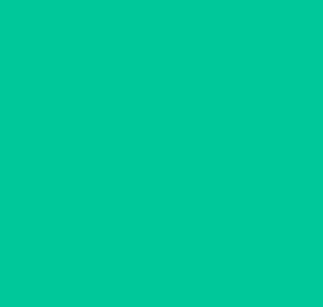
scroll to position [44, 0]
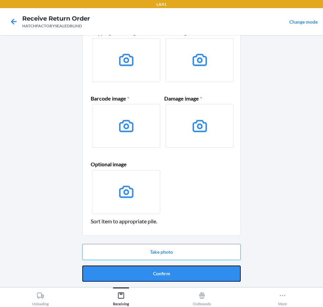
click at [233, 269] on button "Confirm" at bounding box center [161, 274] width 159 height 16
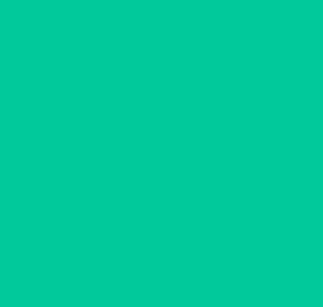
scroll to position [0, 0]
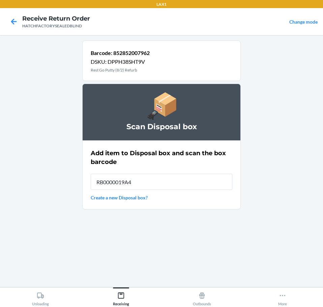
type input "RB0000019A4"
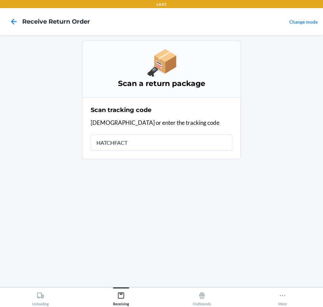
type input "HATCHFACTO"
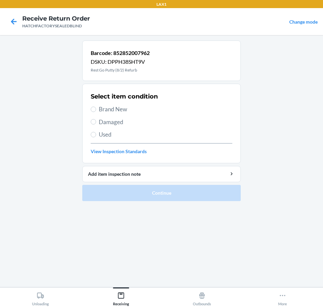
click at [113, 121] on span "Damaged" at bounding box center [166, 122] width 134 height 9
click at [96, 121] on input "Damaged" at bounding box center [93, 121] width 5 height 5
radio input "true"
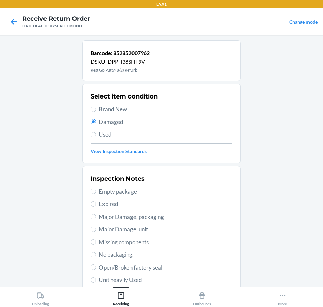
click at [170, 267] on span "Open/Broken factory seal" at bounding box center [166, 267] width 134 height 9
click at [96, 267] on input "Open/Broken factory seal" at bounding box center [93, 267] width 5 height 5
radio input "true"
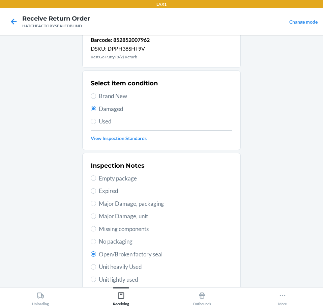
drag, startPoint x: 197, startPoint y: 259, endPoint x: 217, endPoint y: 298, distance: 43.6
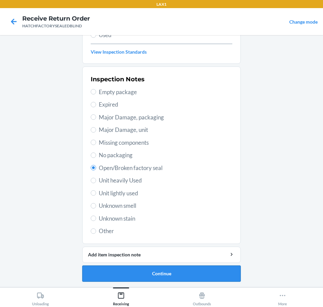
click at [216, 274] on button "Continue" at bounding box center [161, 274] width 159 height 16
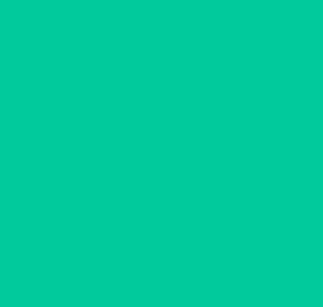
scroll to position [44, 0]
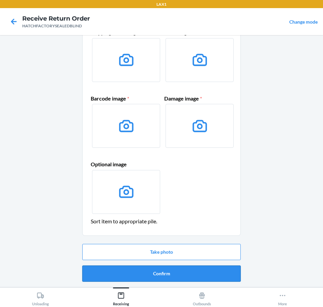
click at [213, 273] on button "Confirm" at bounding box center [161, 274] width 159 height 16
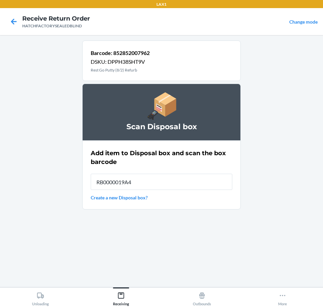
type input "RB0000019A4"
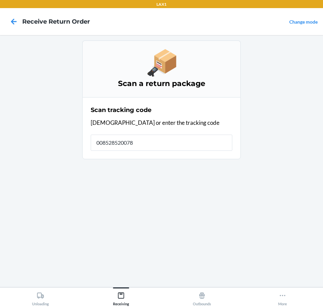
type input "0085285200789"
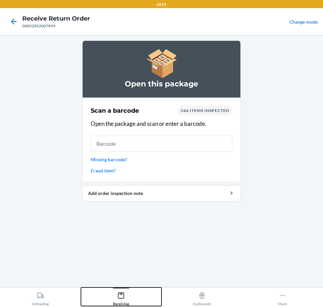
click at [122, 297] on icon at bounding box center [120, 295] width 7 height 7
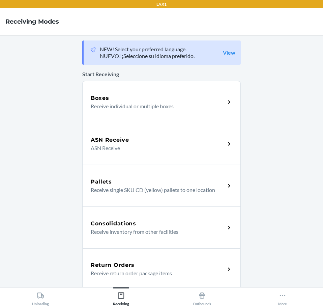
click at [185, 268] on div "Return Orders" at bounding box center [158, 265] width 135 height 8
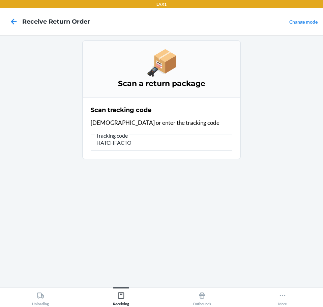
type input "HATCHFACTOR"
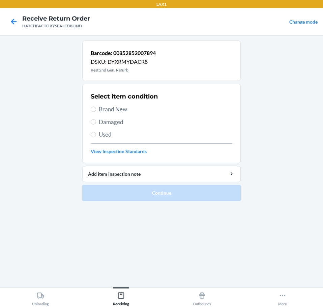
click at [125, 112] on span "Brand New" at bounding box center [166, 109] width 134 height 9
click at [96, 112] on input "Brand New" at bounding box center [93, 109] width 5 height 5
radio input "true"
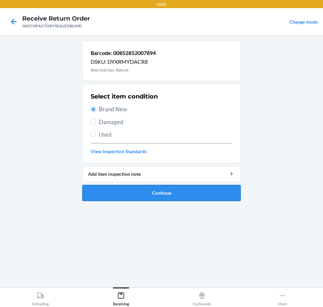
click at [200, 193] on button "Continue" at bounding box center [161, 193] width 159 height 16
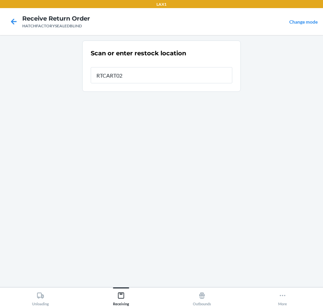
type input "RTCART027"
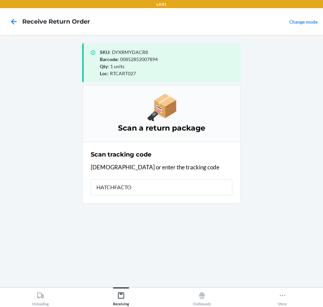
type input "HATCHFACTOR"
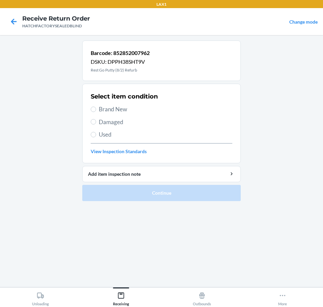
click at [124, 125] on span "Damaged" at bounding box center [166, 122] width 134 height 9
click at [96, 125] on input "Damaged" at bounding box center [93, 121] width 5 height 5
radio input "true"
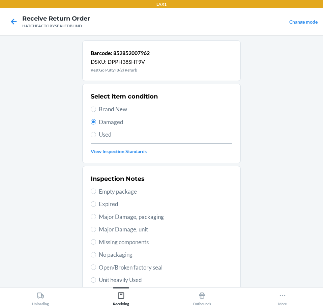
click at [129, 229] on span "Major Damage, unit" at bounding box center [166, 229] width 134 height 9
click at [96, 229] on input "Major Damage, unit" at bounding box center [93, 229] width 5 height 5
radio input "true"
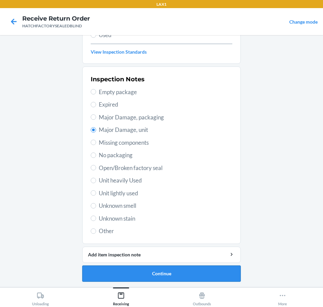
click at [201, 270] on button "Continue" at bounding box center [161, 274] width 159 height 16
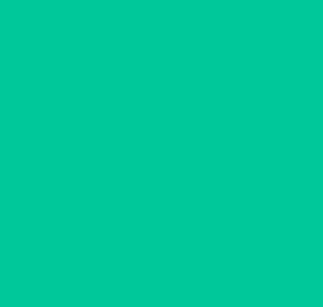
scroll to position [44, 0]
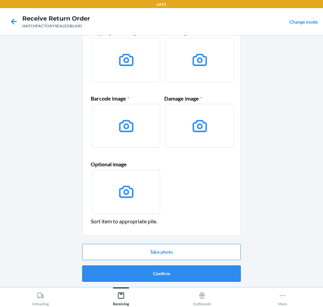
click at [216, 272] on button "Confirm" at bounding box center [161, 274] width 159 height 16
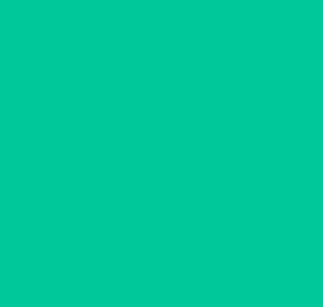
scroll to position [0, 0]
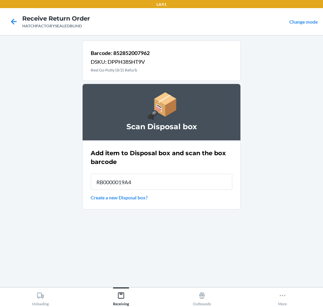
type input "RB0000019A4"
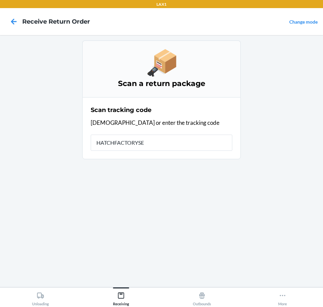
type input "HATCHFACTORYSEA"
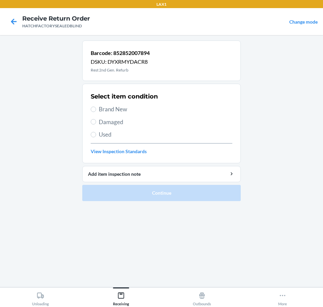
click at [111, 122] on span "Damaged" at bounding box center [166, 122] width 134 height 9
click at [96, 122] on input "Damaged" at bounding box center [93, 121] width 5 height 5
radio input "true"
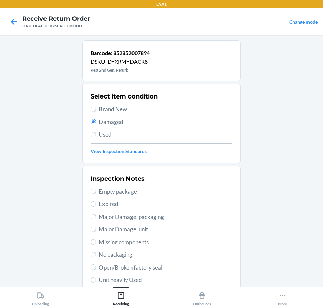
click at [152, 230] on span "Major Damage, unit" at bounding box center [166, 229] width 134 height 9
click at [96, 230] on input "Major Damage, unit" at bounding box center [93, 229] width 5 height 5
radio input "true"
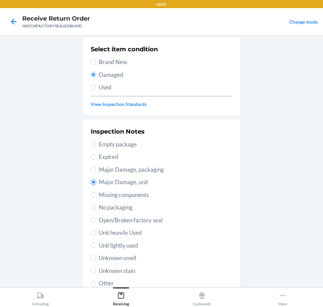
scroll to position [100, 0]
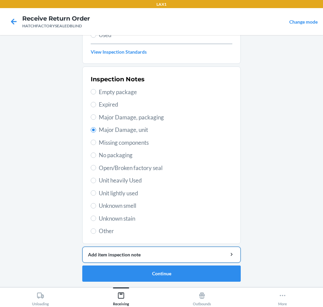
click at [199, 252] on div "Add item inspection note" at bounding box center [161, 254] width 147 height 7
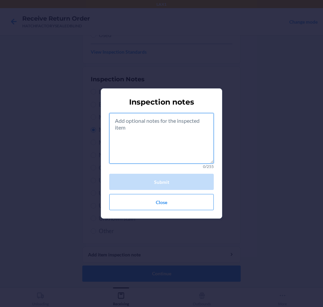
click at [176, 149] on textarea at bounding box center [161, 138] width 105 height 51
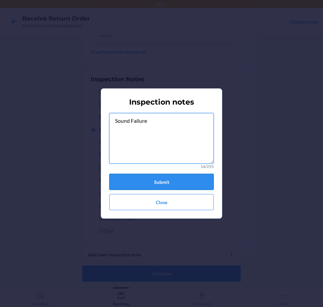
type textarea "Sound Failure"
click at [171, 182] on button "Submit" at bounding box center [161, 182] width 105 height 16
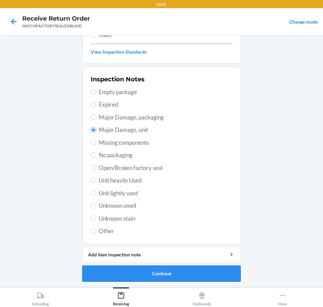
click at [201, 274] on button "Continue" at bounding box center [161, 274] width 159 height 16
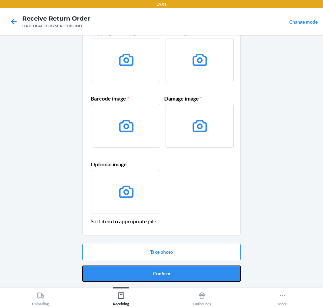
click at [201, 274] on button "Confirm" at bounding box center [161, 274] width 159 height 16
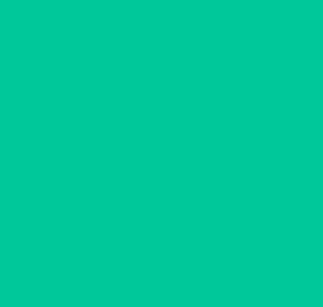
scroll to position [0, 0]
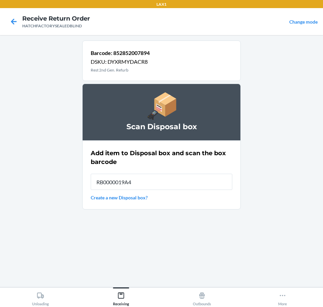
type input "RB0000019A4"
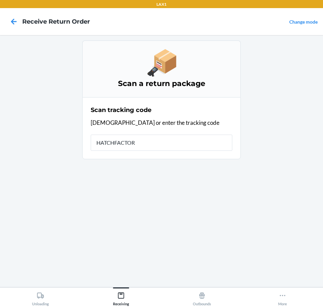
type input "HATCHFACTORY"
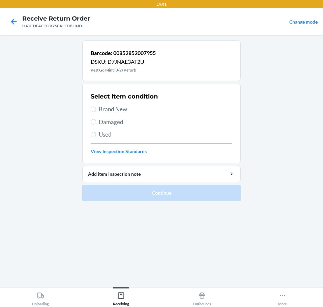
click at [117, 109] on span "Brand New" at bounding box center [166, 109] width 134 height 9
click at [96, 109] on input "Brand New" at bounding box center [93, 109] width 5 height 5
radio input "true"
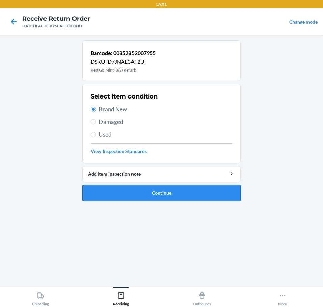
click at [188, 198] on button "Continue" at bounding box center [161, 193] width 159 height 16
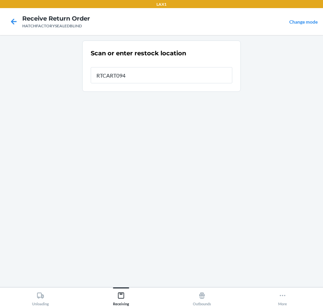
type input "RTCART094"
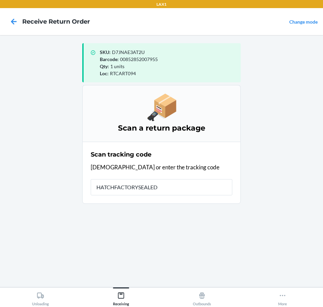
type input "HATCHFACTORYSEALEDB"
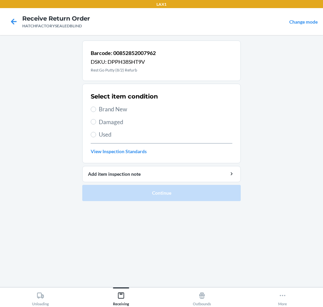
click at [119, 106] on span "Brand New" at bounding box center [166, 109] width 134 height 9
click at [96, 107] on input "Brand New" at bounding box center [93, 109] width 5 height 5
radio input "true"
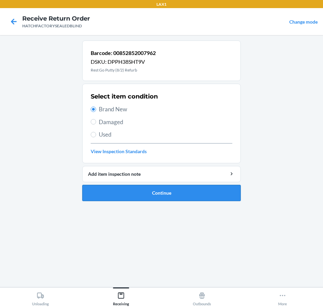
click at [187, 195] on button "Continue" at bounding box center [161, 193] width 159 height 16
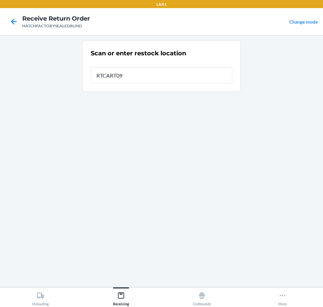
type input "RTCART094"
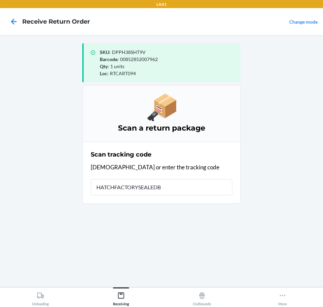
type input "HATCHFACTORYSEALEDBL"
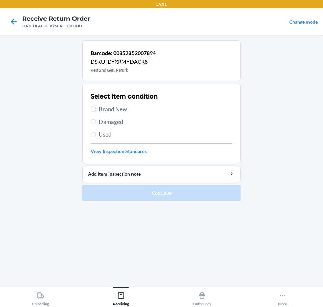
click at [123, 111] on span "Brand New" at bounding box center [166, 109] width 134 height 9
click at [96, 111] on input "Brand New" at bounding box center [93, 109] width 5 height 5
radio input "true"
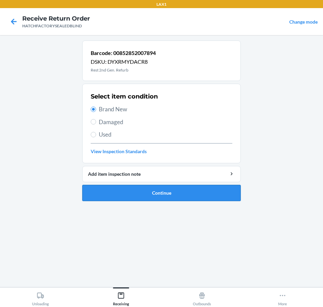
click at [213, 197] on button "Continue" at bounding box center [161, 193] width 159 height 16
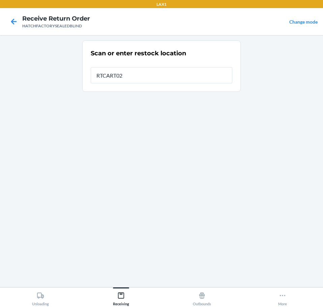
type input "RTCART027"
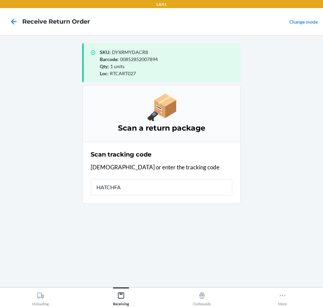
type input "HATCHFAC"
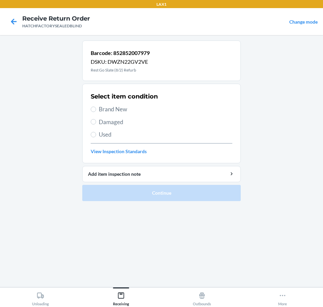
drag, startPoint x: 127, startPoint y: 122, endPoint x: 135, endPoint y: 160, distance: 38.1
click at [127, 125] on span "Damaged" at bounding box center [166, 122] width 134 height 9
click at [96, 125] on input "Damaged" at bounding box center [93, 121] width 5 height 5
radio input "true"
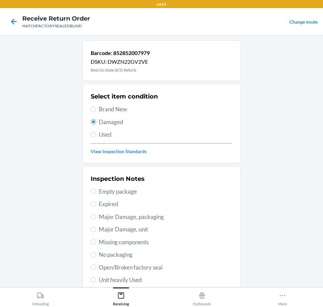
click at [168, 267] on span "Open/Broken factory seal" at bounding box center [166, 267] width 134 height 9
click at [96, 267] on input "Open/Broken factory seal" at bounding box center [93, 267] width 5 height 5
radio input "true"
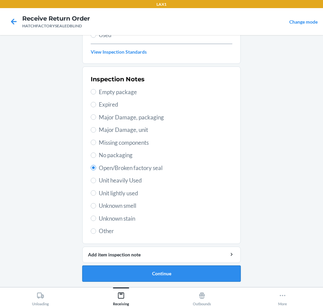
drag, startPoint x: 206, startPoint y: 275, endPoint x: 215, endPoint y: 278, distance: 8.8
click at [215, 278] on button "Continue" at bounding box center [161, 274] width 159 height 16
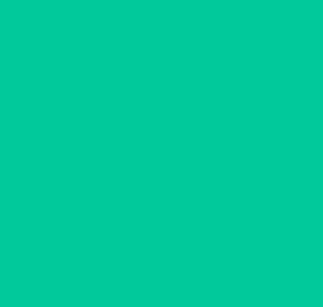
scroll to position [44, 0]
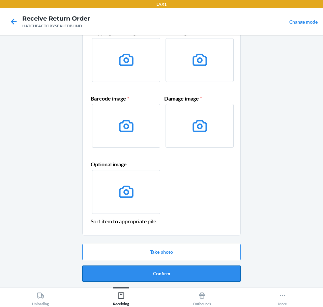
click at [216, 277] on button "Confirm" at bounding box center [161, 274] width 159 height 16
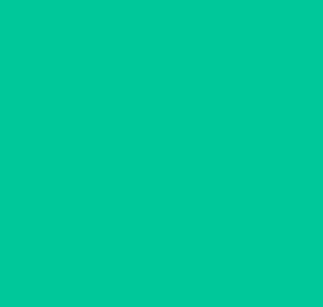
scroll to position [0, 0]
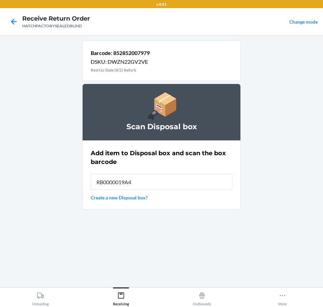
type input "RB0000019A4"
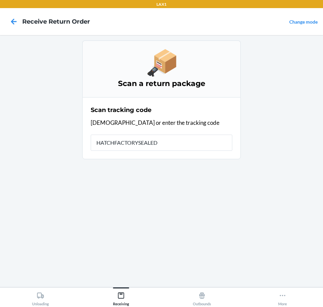
type input "HATCHFACTORYSEALEDB"
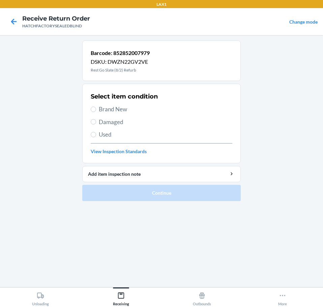
click at [120, 124] on span "Damaged" at bounding box center [166, 122] width 134 height 9
click at [96, 124] on input "Damaged" at bounding box center [93, 121] width 5 height 5
radio input "true"
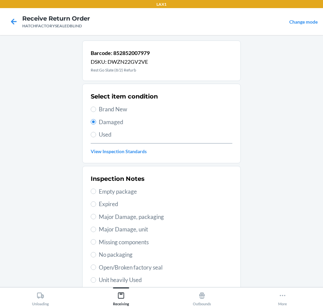
drag, startPoint x: 163, startPoint y: 269, endPoint x: 168, endPoint y: 270, distance: 4.7
click at [165, 270] on span "Open/Broken factory seal" at bounding box center [166, 267] width 134 height 9
click at [96, 270] on input "Open/Broken factory seal" at bounding box center [93, 267] width 5 height 5
radio input "true"
drag, startPoint x: 220, startPoint y: 259, endPoint x: 227, endPoint y: 264, distance: 8.8
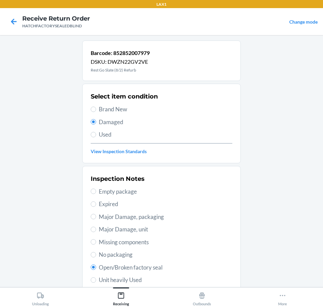
scroll to position [67, 0]
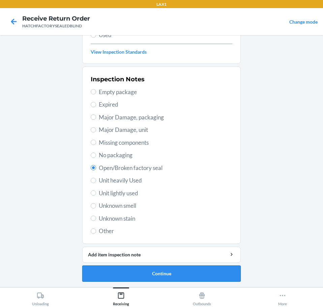
click at [228, 273] on button "Continue" at bounding box center [161, 274] width 159 height 16
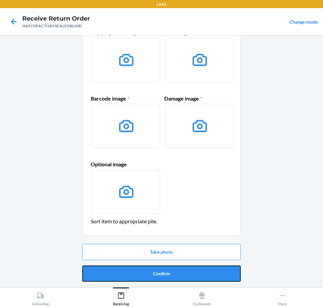
click at [228, 273] on button "Confirm" at bounding box center [161, 274] width 159 height 16
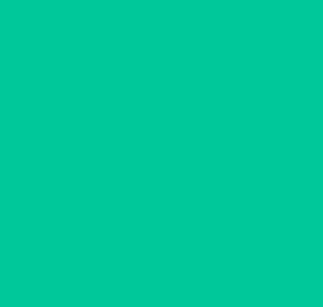
scroll to position [0, 0]
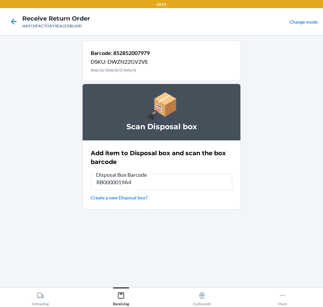
type input "RB0000019A4"
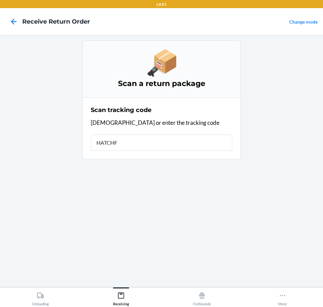
type input "HATCHFA"
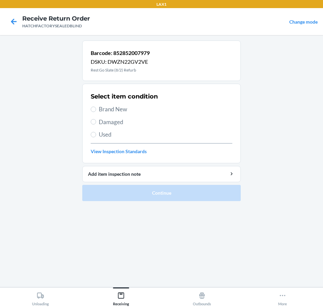
click at [131, 124] on span "Damaged" at bounding box center [166, 122] width 134 height 9
click at [96, 124] on input "Damaged" at bounding box center [93, 121] width 5 height 5
radio input "true"
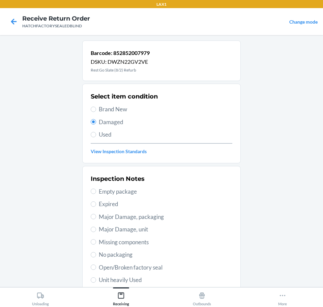
click at [143, 268] on span "Open/Broken factory seal" at bounding box center [166, 267] width 134 height 9
click at [96, 268] on input "Open/Broken factory seal" at bounding box center [93, 267] width 5 height 5
radio input "true"
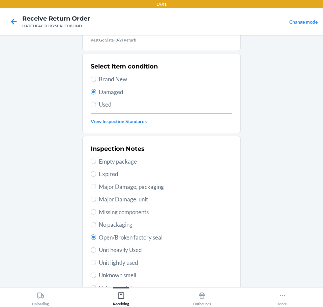
drag, startPoint x: 189, startPoint y: 276, endPoint x: 188, endPoint y: 285, distance: 8.9
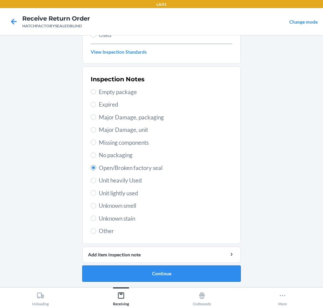
click at [199, 278] on button "Continue" at bounding box center [161, 274] width 159 height 16
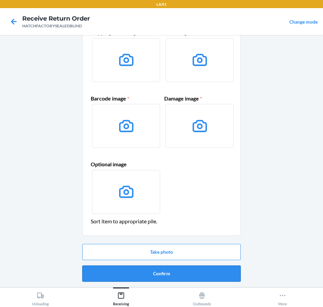
click at [216, 276] on button "Confirm" at bounding box center [161, 274] width 159 height 16
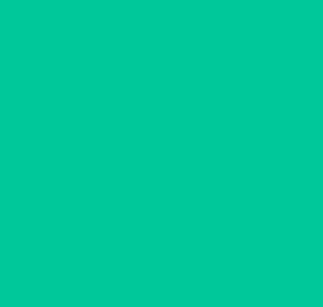
scroll to position [0, 0]
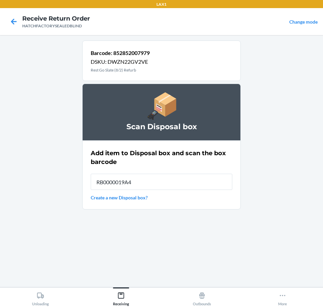
type input "RB0000019A4"
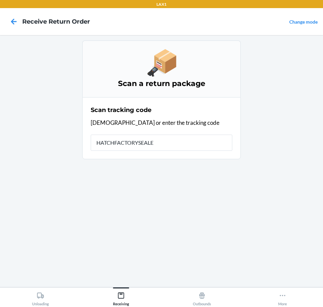
type input "HATCHFACTORYSEALED"
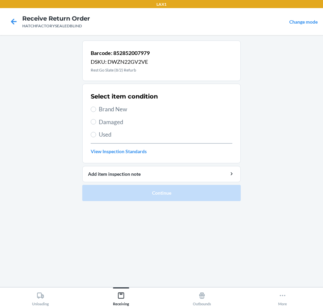
click at [124, 125] on span "Damaged" at bounding box center [166, 122] width 134 height 9
click at [96, 125] on input "Damaged" at bounding box center [93, 121] width 5 height 5
radio input "true"
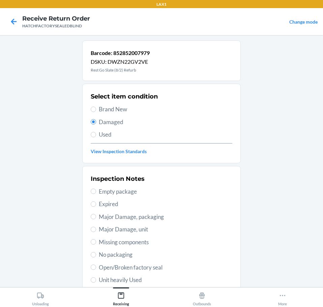
click at [153, 266] on span "Open/Broken factory seal" at bounding box center [166, 267] width 134 height 9
click at [96, 266] on input "Open/Broken factory seal" at bounding box center [93, 267] width 5 height 5
radio input "true"
drag, startPoint x: 197, startPoint y: 267, endPoint x: 220, endPoint y: 304, distance: 43.3
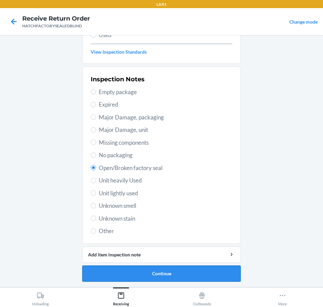
drag, startPoint x: 209, startPoint y: 272, endPoint x: 219, endPoint y: 272, distance: 10.8
click at [219, 272] on button "Continue" at bounding box center [161, 274] width 159 height 16
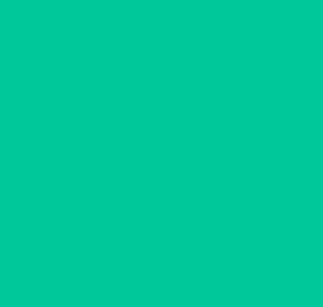
scroll to position [44, 0]
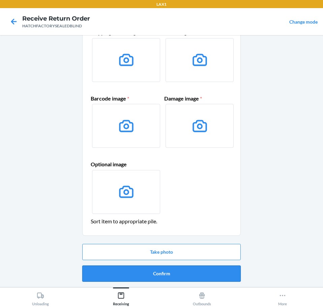
click at [227, 275] on button "Confirm" at bounding box center [161, 274] width 159 height 16
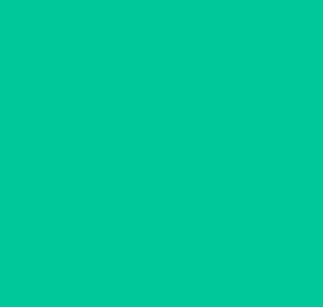
scroll to position [0, 0]
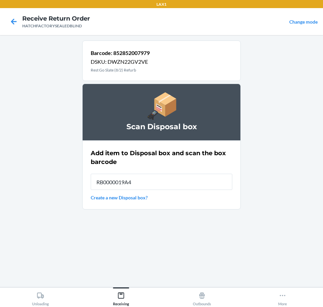
type input "RB0000019A4"
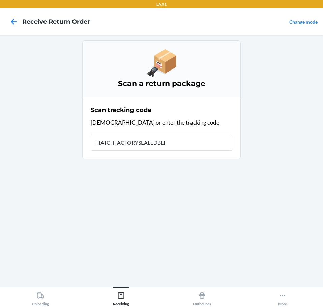
type input "HATCHFACTORYSEALEDBLIN"
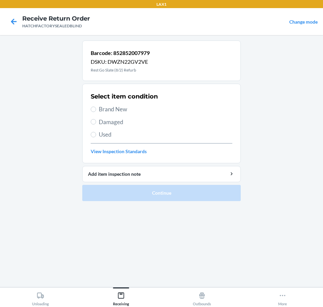
click at [126, 124] on span "Damaged" at bounding box center [166, 122] width 134 height 9
click at [96, 124] on input "Damaged" at bounding box center [93, 121] width 5 height 5
radio input "true"
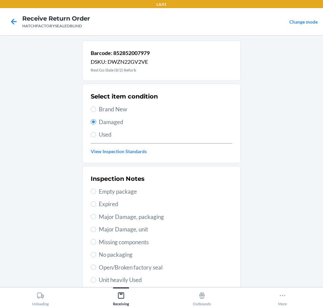
click at [156, 271] on span "Open/Broken factory seal" at bounding box center [166, 267] width 134 height 9
click at [96, 270] on input "Open/Broken factory seal" at bounding box center [93, 267] width 5 height 5
radio input "true"
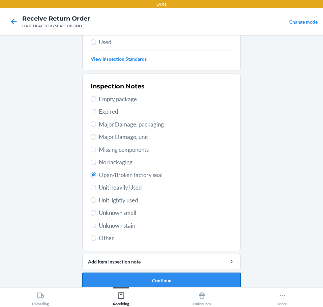
scroll to position [100, 0]
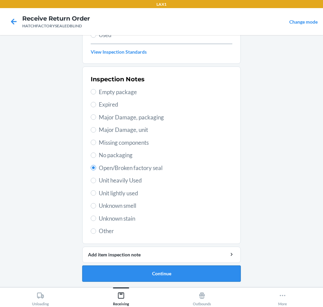
click at [221, 273] on button "Continue" at bounding box center [161, 274] width 159 height 16
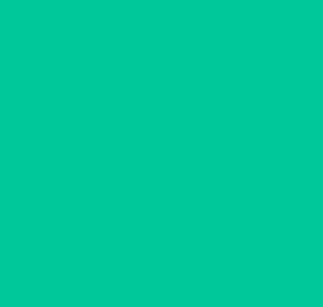
click at [221, 273] on button "Confirm" at bounding box center [161, 274] width 159 height 16
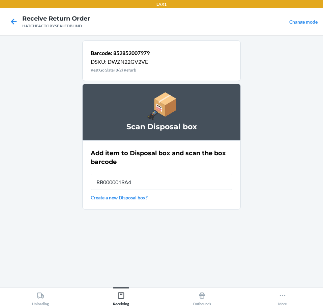
type input "RB0000019A4"
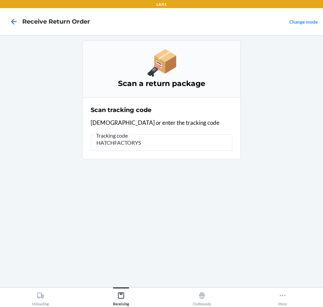
type input "HATCHFACTORYSE"
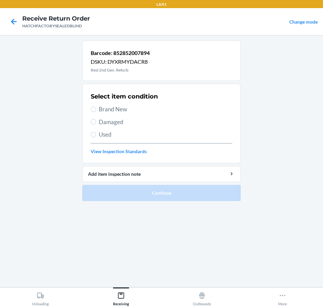
click at [125, 125] on span "Damaged" at bounding box center [166, 122] width 134 height 9
click at [96, 125] on input "Damaged" at bounding box center [93, 121] width 5 height 5
radio input "true"
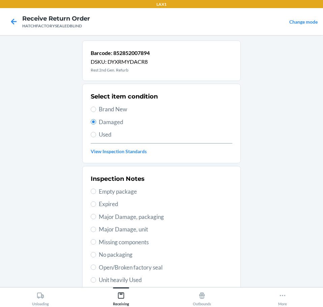
click at [145, 230] on span "Major Damage, unit" at bounding box center [166, 229] width 134 height 9
click at [96, 230] on input "Major Damage, unit" at bounding box center [93, 229] width 5 height 5
radio input "true"
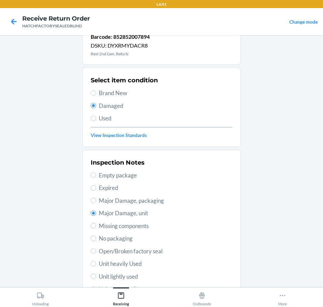
drag, startPoint x: 190, startPoint y: 240, endPoint x: 220, endPoint y: 264, distance: 37.9
drag, startPoint x: 222, startPoint y: 236, endPoint x: 237, endPoint y: 265, distance: 32.6
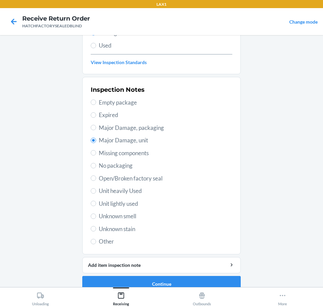
scroll to position [89, 0]
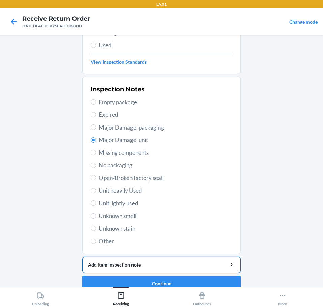
click at [188, 263] on div "Add item inspection note" at bounding box center [161, 264] width 147 height 7
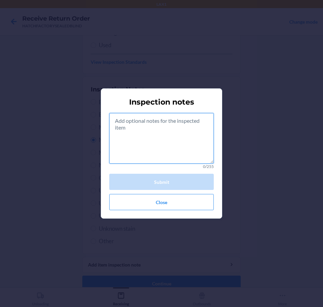
drag, startPoint x: 171, startPoint y: 147, endPoint x: 175, endPoint y: 147, distance: 3.4
click at [173, 147] on textarea at bounding box center [161, 138] width 105 height 51
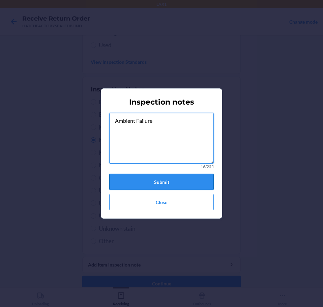
type textarea "Ambient Failure"
click at [185, 182] on button "Submit" at bounding box center [161, 182] width 105 height 16
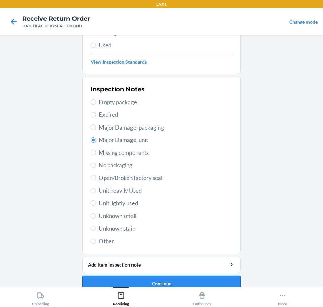
click at [177, 284] on button "Continue" at bounding box center [161, 284] width 159 height 16
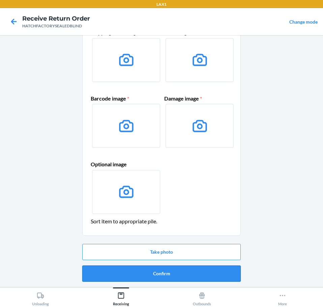
click at [188, 277] on button "Confirm" at bounding box center [161, 274] width 159 height 16
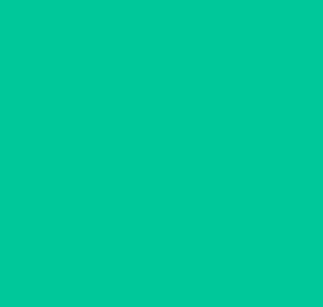
scroll to position [0, 0]
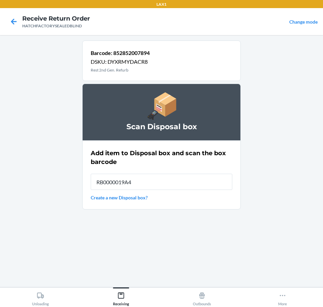
type input "RB0000019A4"
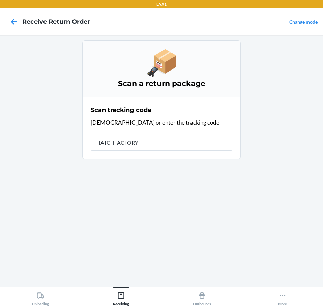
type input "HATCHFACTORYS"
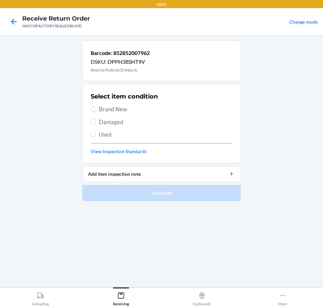
click at [116, 124] on span "Damaged" at bounding box center [166, 122] width 134 height 9
click at [96, 124] on input "Damaged" at bounding box center [93, 121] width 5 height 5
radio input "true"
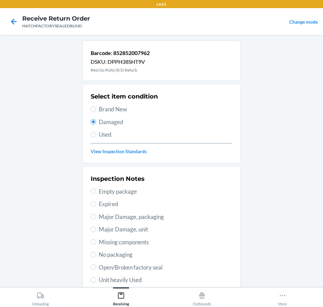
click at [168, 269] on span "Open/Broken factory seal" at bounding box center [166, 267] width 134 height 9
click at [96, 269] on input "Open/Broken factory seal" at bounding box center [93, 267] width 5 height 5
radio input "true"
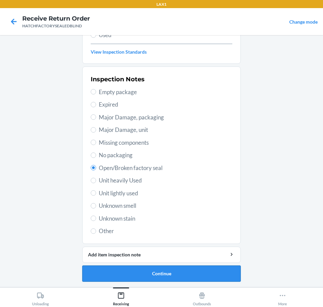
click at [213, 278] on button "Continue" at bounding box center [161, 274] width 159 height 16
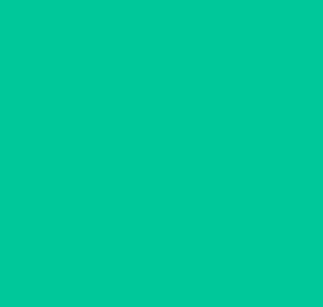
scroll to position [44, 0]
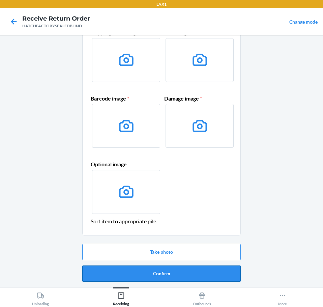
click at [215, 277] on button "Confirm" at bounding box center [161, 274] width 159 height 16
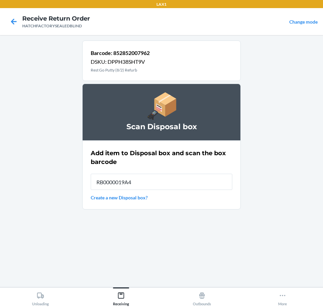
type input "RB0000019A4"
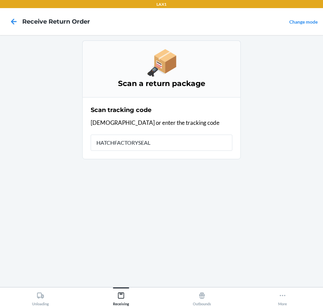
type input "HATCHFACTORYSEALE"
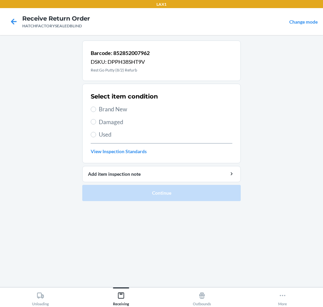
drag, startPoint x: 125, startPoint y: 122, endPoint x: 135, endPoint y: 157, distance: 35.8
click at [125, 122] on span "Damaged" at bounding box center [166, 122] width 134 height 9
click at [96, 122] on input "Damaged" at bounding box center [93, 121] width 5 height 5
radio input "true"
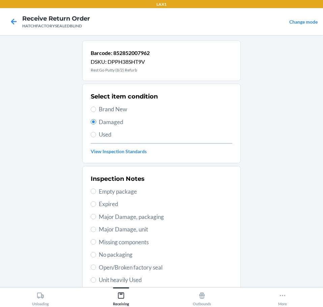
drag, startPoint x: 161, startPoint y: 266, endPoint x: 164, endPoint y: 268, distance: 4.2
click at [163, 266] on span "Open/Broken factory seal" at bounding box center [166, 267] width 134 height 9
click at [96, 266] on input "Open/Broken factory seal" at bounding box center [93, 267] width 5 height 5
radio input "true"
drag, startPoint x: 168, startPoint y: 268, endPoint x: 187, endPoint y: 295, distance: 32.5
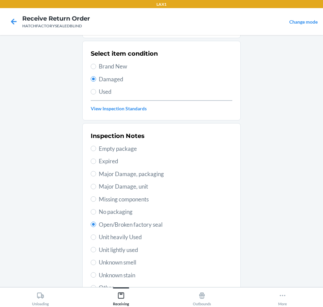
scroll to position [76, 0]
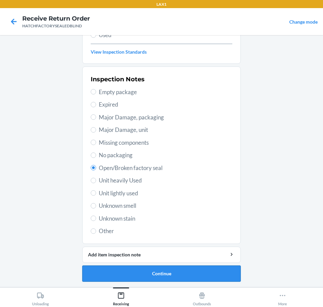
click at [210, 271] on button "Continue" at bounding box center [161, 274] width 159 height 16
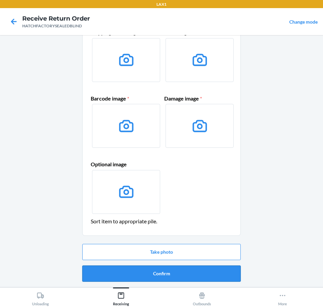
click at [210, 272] on button "Confirm" at bounding box center [161, 274] width 159 height 16
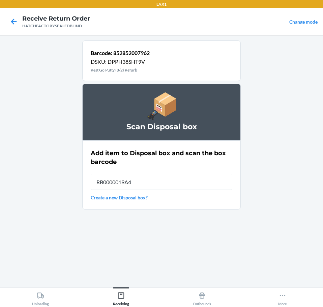
type input "RB0000019A4"
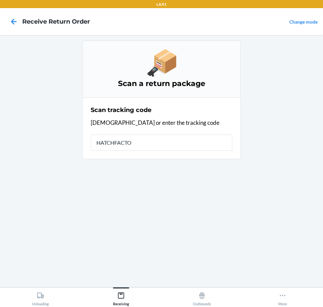
type input "HATCHFACTOR"
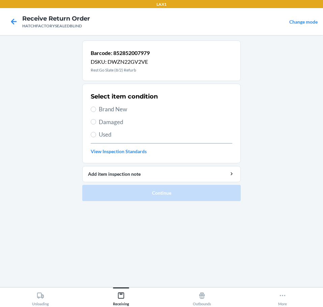
drag, startPoint x: 122, startPoint y: 124, endPoint x: 118, endPoint y: 148, distance: 24.0
click at [122, 126] on span "Damaged" at bounding box center [166, 122] width 134 height 9
click at [96, 125] on input "Damaged" at bounding box center [93, 121] width 5 height 5
radio input "true"
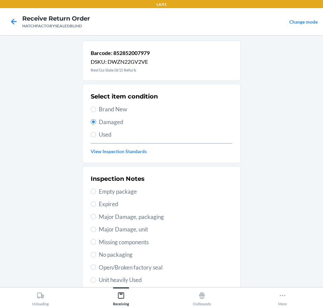
click at [165, 271] on span "Open/Broken factory seal" at bounding box center [166, 267] width 134 height 9
click at [96, 270] on input "Open/Broken factory seal" at bounding box center [93, 267] width 5 height 5
radio input "true"
drag, startPoint x: 172, startPoint y: 269, endPoint x: 179, endPoint y: 275, distance: 8.4
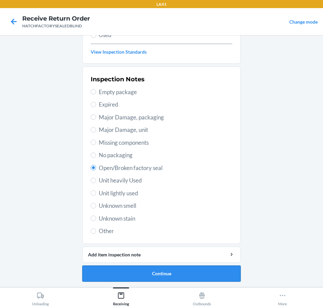
click at [218, 273] on button "Continue" at bounding box center [161, 274] width 159 height 16
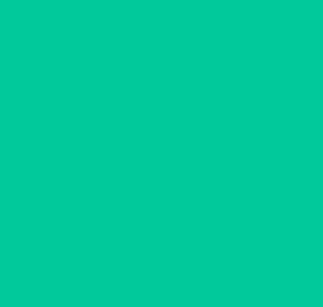
scroll to position [44, 0]
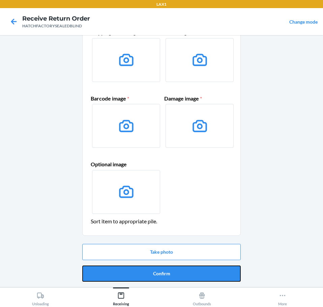
click at [222, 273] on button "Confirm" at bounding box center [161, 274] width 159 height 16
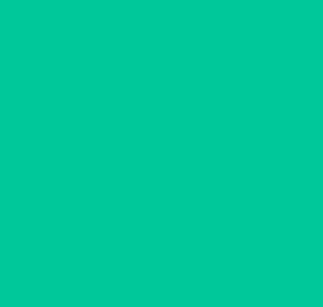
scroll to position [0, 0]
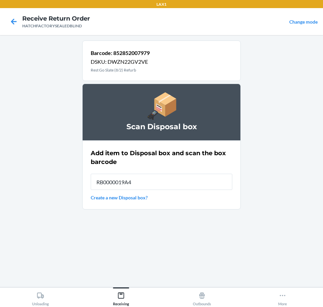
type input "RB0000019A4"
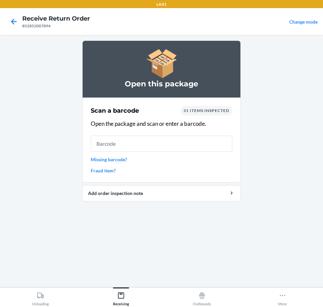
click at [192, 144] on input "text" at bounding box center [162, 144] width 142 height 16
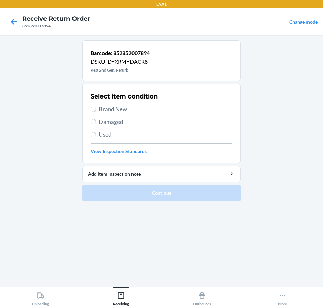
click at [125, 123] on span "Damaged" at bounding box center [166, 122] width 134 height 9
click at [96, 123] on input "Damaged" at bounding box center [93, 121] width 5 height 5
radio input "true"
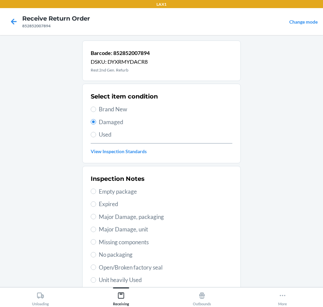
click at [147, 228] on span "Major Damage, unit" at bounding box center [166, 229] width 134 height 9
click at [96, 228] on input "Major Damage, unit" at bounding box center [93, 229] width 5 height 5
radio input "true"
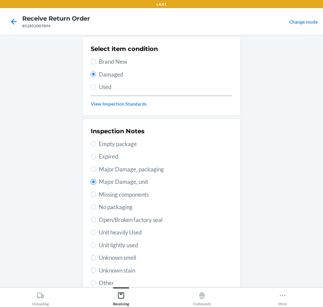
scroll to position [100, 0]
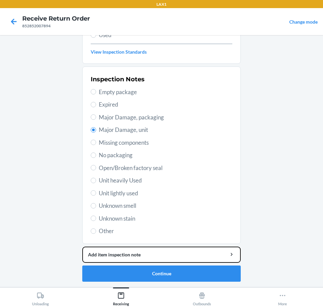
drag, startPoint x: 206, startPoint y: 254, endPoint x: 203, endPoint y: 246, distance: 9.1
click at [204, 248] on button "Add item inspection note" at bounding box center [161, 255] width 159 height 16
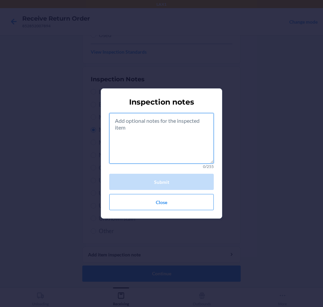
click at [173, 151] on textarea at bounding box center [161, 138] width 105 height 51
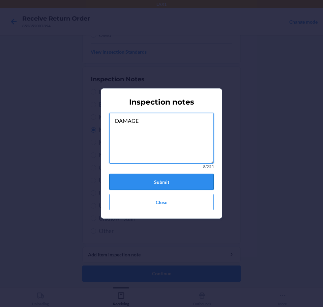
type textarea "DAMAGE"
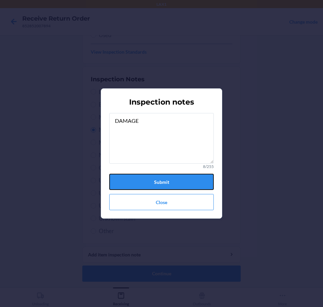
click at [179, 181] on button "Submit" at bounding box center [161, 182] width 105 height 16
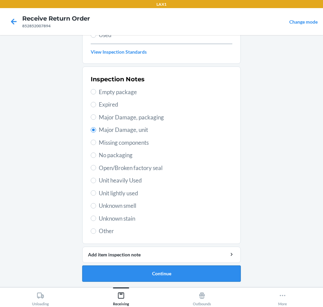
click at [189, 269] on button "Continue" at bounding box center [161, 274] width 159 height 16
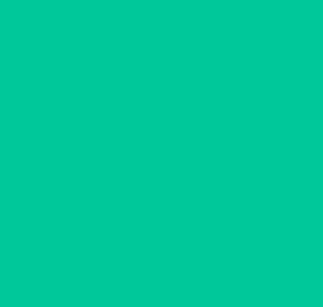
scroll to position [44, 0]
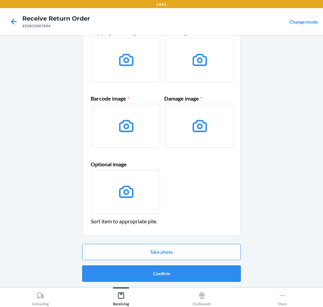
click at [205, 272] on button "Confirm" at bounding box center [161, 274] width 159 height 16
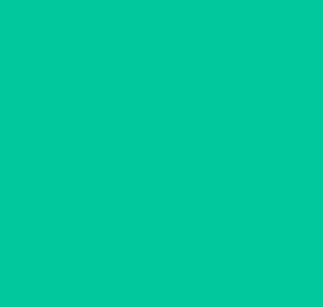
scroll to position [0, 0]
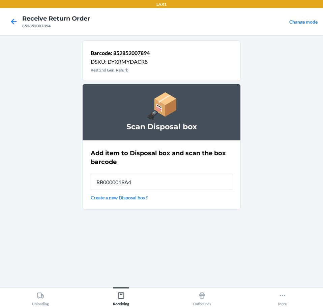
type input "RB0000019A4"
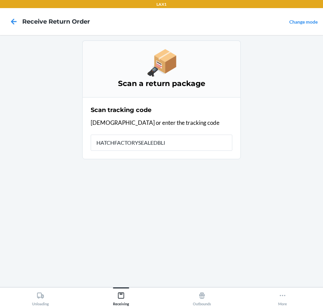
type input "HATCHFACTORYSEALEDBLIN"
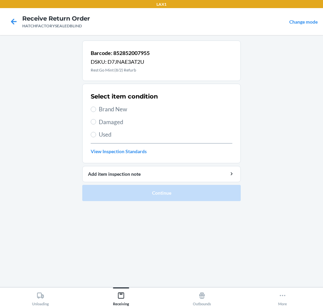
click at [115, 121] on span "Damaged" at bounding box center [166, 122] width 134 height 9
click at [96, 121] on input "Damaged" at bounding box center [93, 121] width 5 height 5
radio input "true"
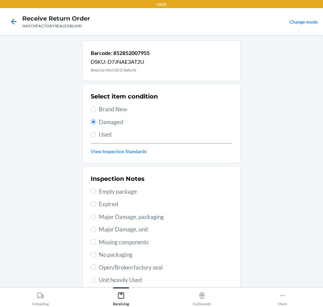
click at [172, 266] on span "Open/Broken factory seal" at bounding box center [166, 267] width 134 height 9
click at [96, 266] on input "Open/Broken factory seal" at bounding box center [93, 267] width 5 height 5
radio input "true"
drag, startPoint x: 174, startPoint y: 266, endPoint x: 186, endPoint y: 282, distance: 19.6
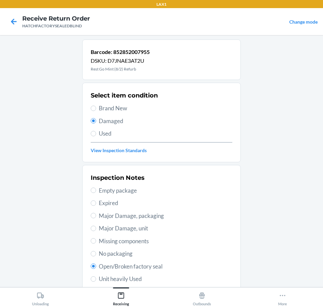
drag, startPoint x: 198, startPoint y: 272, endPoint x: 196, endPoint y: 277, distance: 5.4
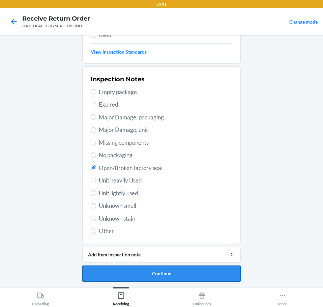
click at [196, 272] on button "Continue" at bounding box center [161, 274] width 159 height 16
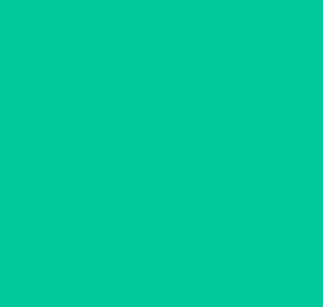
scroll to position [44, 0]
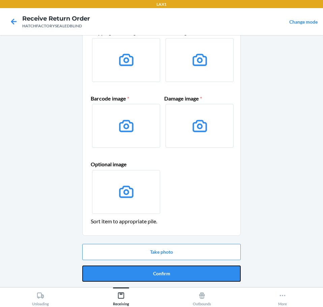
click at [198, 271] on button "Confirm" at bounding box center [161, 274] width 159 height 16
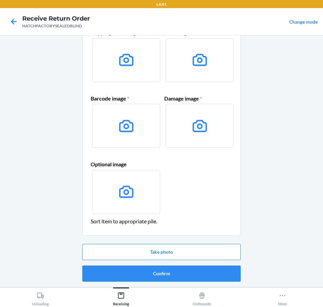
scroll to position [0, 0]
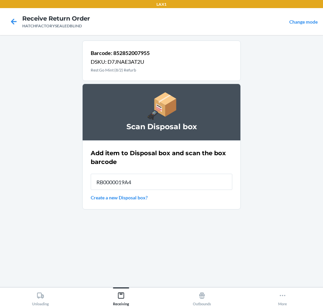
type input "RB0000019A4"
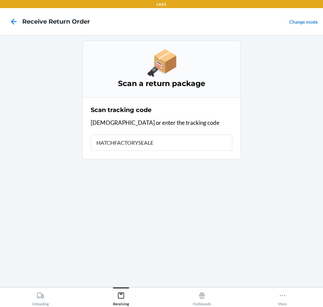
type input "HATCHFACTORYSEALED"
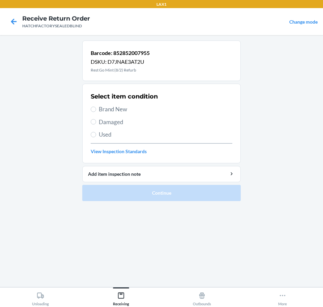
click at [119, 123] on span "Damaged" at bounding box center [166, 122] width 134 height 9
click at [96, 123] on input "Damaged" at bounding box center [93, 121] width 5 height 5
radio input "true"
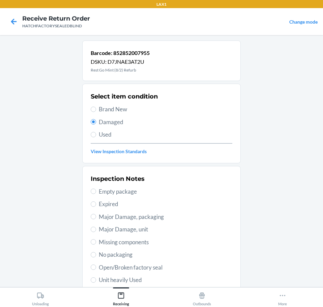
click at [149, 270] on span "Open/Broken factory seal" at bounding box center [166, 267] width 134 height 9
click at [96, 270] on input "Open/Broken factory seal" at bounding box center [93, 267] width 5 height 5
radio input "true"
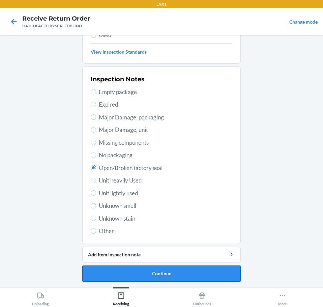
click at [189, 275] on button "Continue" at bounding box center [161, 274] width 159 height 16
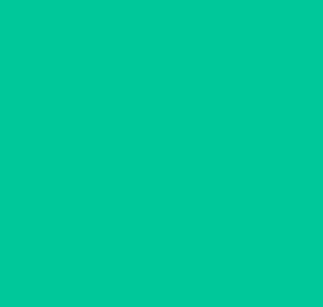
scroll to position [44, 0]
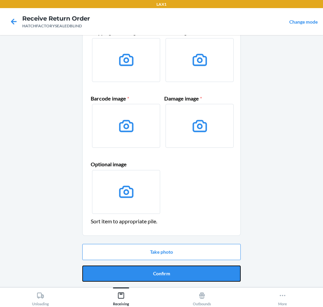
click at [189, 275] on button "Confirm" at bounding box center [161, 274] width 159 height 16
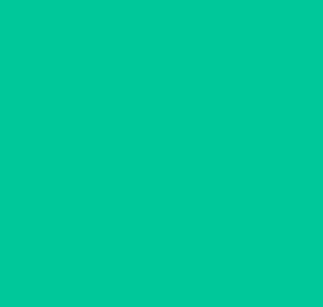
scroll to position [0, 0]
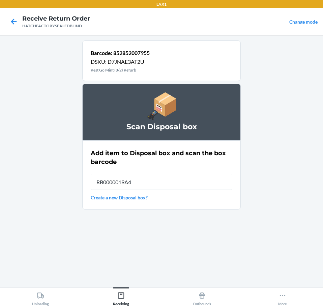
type input "RB0000019A4"
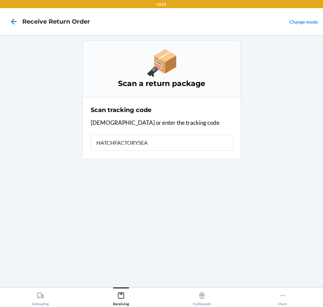
type input "HATCHFACTORYSEAL"
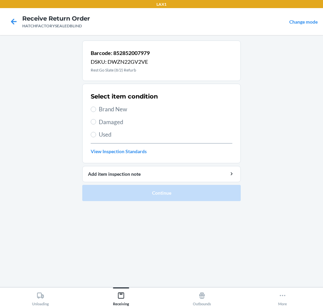
click at [119, 123] on span "Damaged" at bounding box center [166, 122] width 134 height 9
click at [96, 123] on input "Damaged" at bounding box center [93, 121] width 5 height 5
radio input "true"
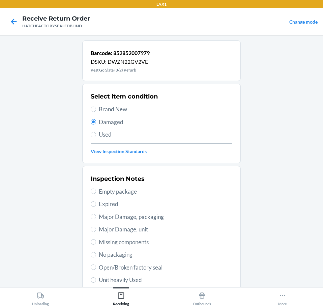
click at [173, 270] on span "Open/Broken factory seal" at bounding box center [166, 267] width 134 height 9
click at [96, 270] on input "Open/Broken factory seal" at bounding box center [93, 267] width 5 height 5
radio input "true"
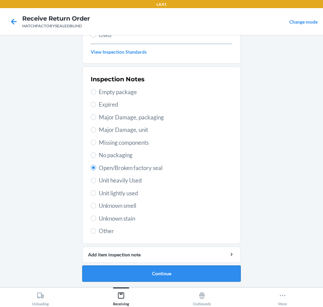
click at [216, 273] on button "Continue" at bounding box center [161, 274] width 159 height 16
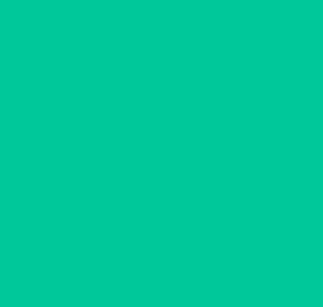
scroll to position [44, 0]
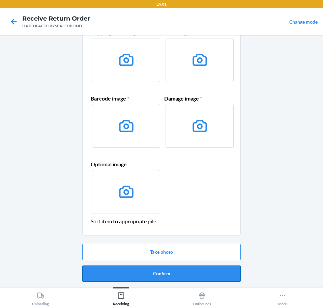
click at [232, 272] on button "Confirm" at bounding box center [161, 274] width 159 height 16
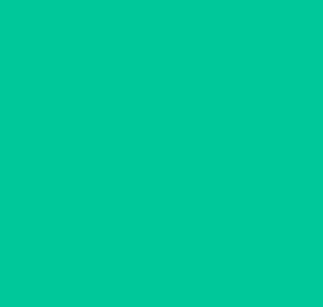
scroll to position [0, 0]
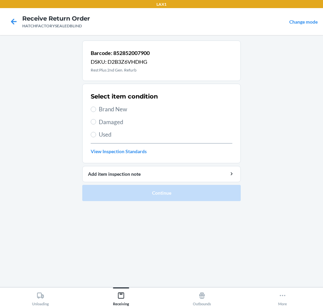
click at [125, 123] on span "Damaged" at bounding box center [166, 122] width 134 height 9
click at [96, 123] on input "Damaged" at bounding box center [93, 121] width 5 height 5
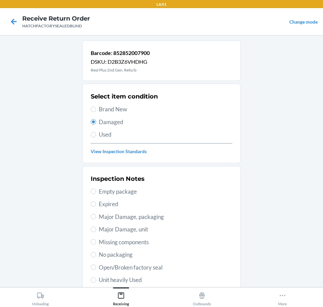
click at [158, 230] on span "Major Damage, unit" at bounding box center [166, 229] width 134 height 9
click at [96, 230] on input "Major Damage, unit" at bounding box center [93, 229] width 5 height 5
drag, startPoint x: 179, startPoint y: 238, endPoint x: 209, endPoint y: 267, distance: 42.2
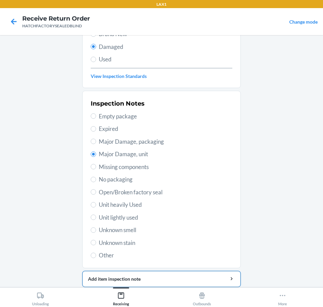
scroll to position [100, 0]
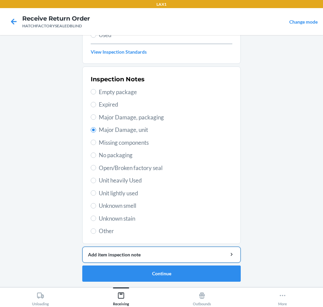
click at [206, 254] on div "Add item inspection note" at bounding box center [161, 254] width 147 height 7
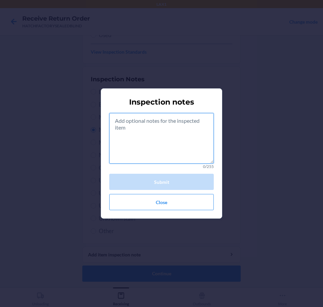
click at [155, 151] on textarea at bounding box center [161, 138] width 105 height 51
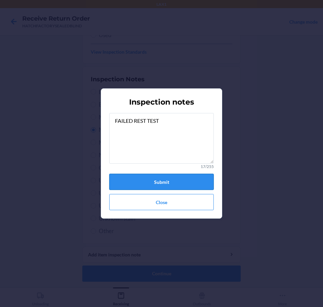
click at [189, 179] on button "Submit" at bounding box center [161, 182] width 105 height 16
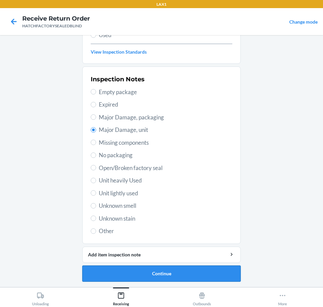
click at [205, 270] on button "Continue" at bounding box center [161, 274] width 159 height 16
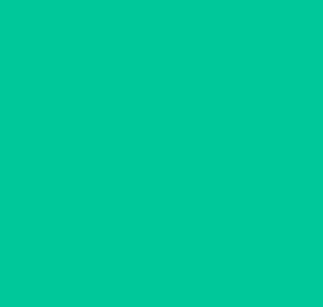
scroll to position [44, 0]
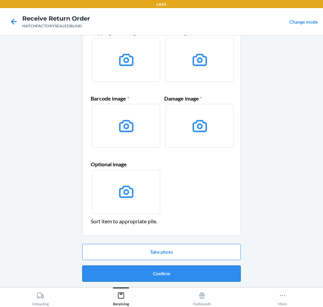
click at [212, 270] on button "Confirm" at bounding box center [161, 274] width 159 height 16
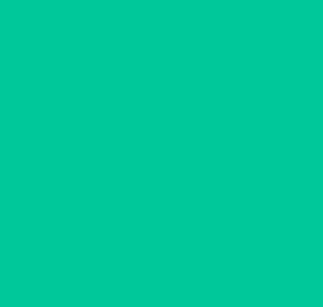
scroll to position [0, 0]
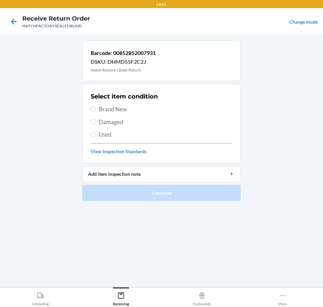
click at [104, 108] on span "Brand New" at bounding box center [166, 109] width 134 height 9
click at [96, 108] on input "Brand New" at bounding box center [93, 109] width 5 height 5
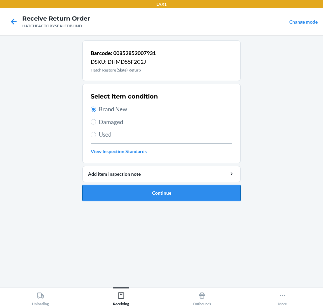
click at [191, 194] on button "Continue" at bounding box center [161, 193] width 159 height 16
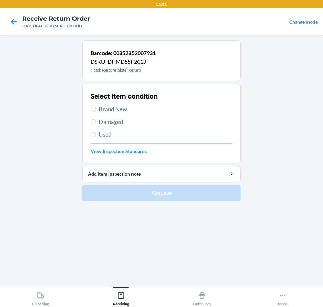
click at [117, 109] on span "Brand New" at bounding box center [166, 109] width 134 height 9
click at [96, 109] on input "Brand New" at bounding box center [93, 109] width 5 height 5
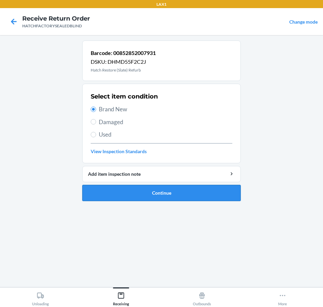
click at [191, 192] on button "Continue" at bounding box center [161, 193] width 159 height 16
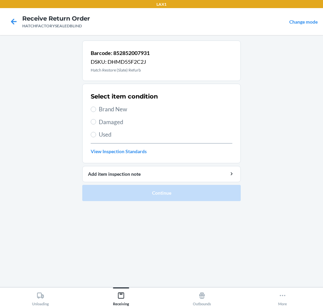
click at [108, 124] on span "Damaged" at bounding box center [166, 122] width 134 height 9
click at [96, 124] on input "Damaged" at bounding box center [93, 121] width 5 height 5
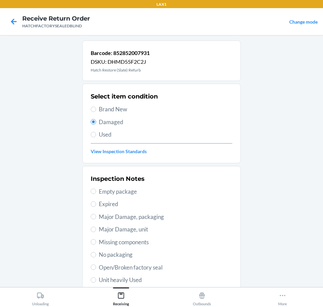
click at [151, 230] on span "Major Damage, unit" at bounding box center [166, 229] width 134 height 9
click at [96, 230] on input "Major Damage, unit" at bounding box center [93, 229] width 5 height 5
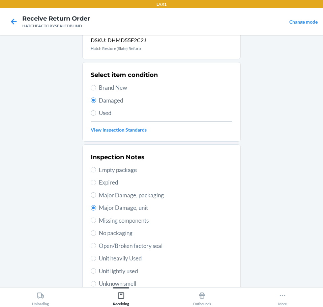
drag, startPoint x: 160, startPoint y: 226, endPoint x: 168, endPoint y: 248, distance: 22.9
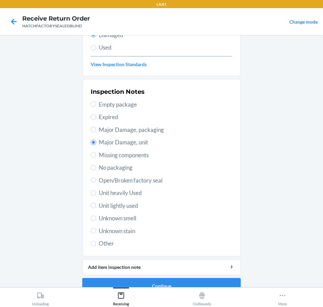
scroll to position [93, 0]
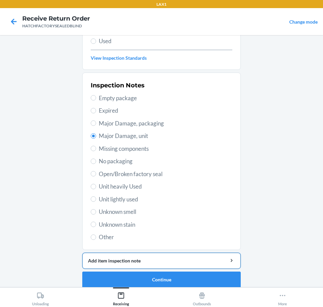
click at [198, 260] on div "Add item inspection note" at bounding box center [161, 260] width 147 height 7
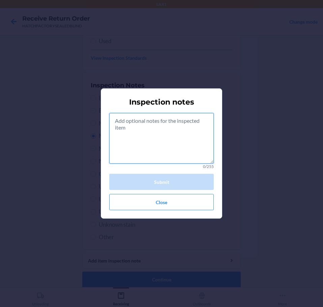
click at [164, 147] on textarea at bounding box center [161, 138] width 105 height 51
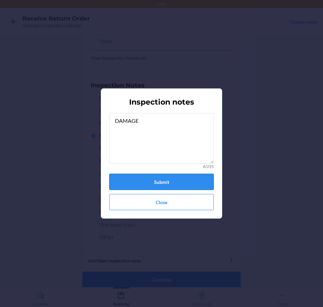
click at [189, 180] on button "Submit" at bounding box center [161, 182] width 105 height 16
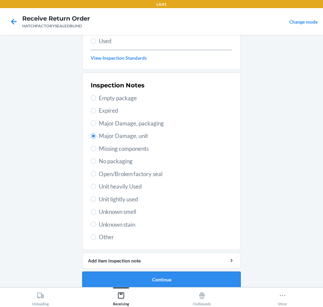
click at [210, 279] on button "Continue" at bounding box center [161, 280] width 159 height 16
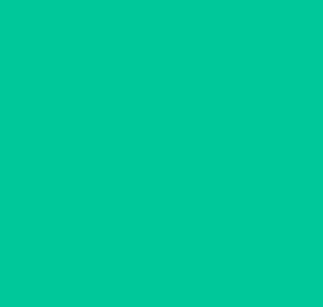
scroll to position [44, 0]
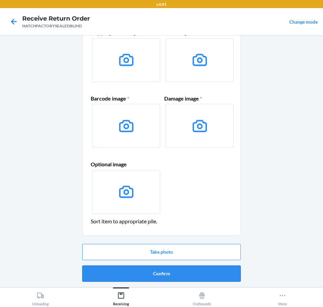
click at [220, 276] on button "Confirm" at bounding box center [161, 274] width 159 height 16
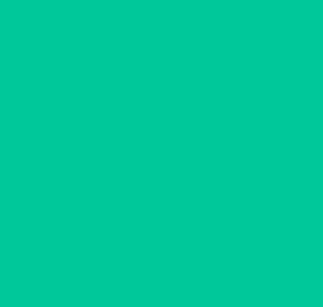
scroll to position [0, 0]
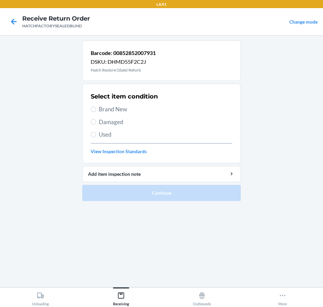
click at [120, 108] on span "Brand New" at bounding box center [166, 109] width 134 height 9
click at [96, 108] on input "Brand New" at bounding box center [93, 109] width 5 height 5
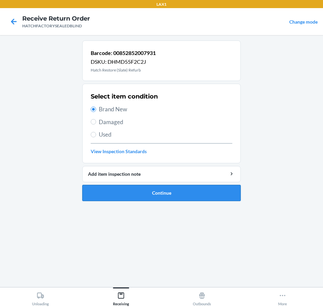
click at [189, 191] on button "Continue" at bounding box center [161, 193] width 159 height 16
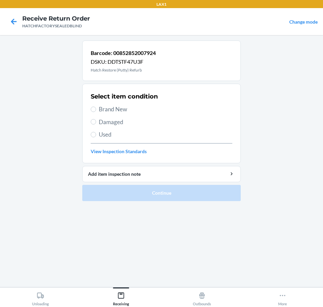
click at [122, 110] on span "Brand New" at bounding box center [166, 109] width 134 height 9
click at [96, 110] on input "Brand New" at bounding box center [93, 109] width 5 height 5
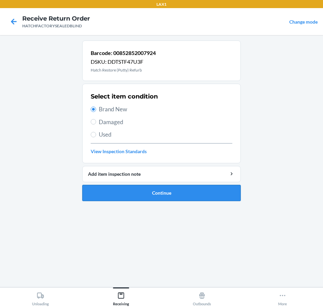
click at [197, 190] on button "Continue" at bounding box center [161, 193] width 159 height 16
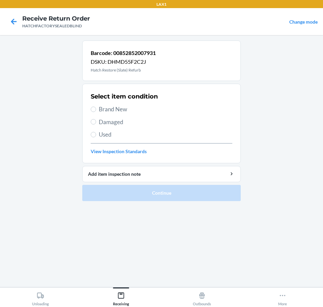
click at [104, 110] on span "Brand New" at bounding box center [166, 109] width 134 height 9
click at [96, 110] on input "Brand New" at bounding box center [93, 109] width 5 height 5
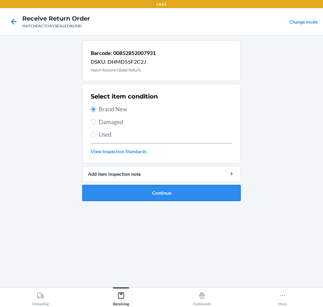
click at [167, 191] on button "Continue" at bounding box center [161, 193] width 159 height 16
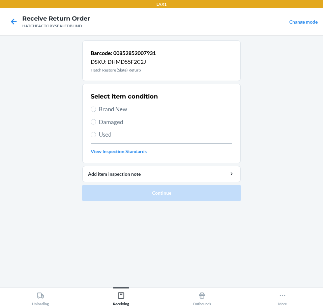
click at [117, 109] on span "Brand New" at bounding box center [166, 109] width 134 height 9
click at [96, 109] on input "Brand New" at bounding box center [93, 109] width 5 height 5
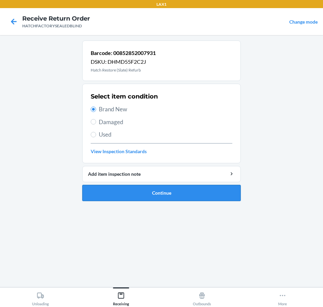
click at [197, 193] on button "Continue" at bounding box center [161, 193] width 159 height 16
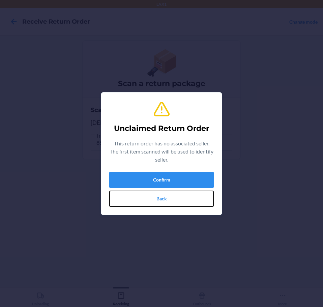
drag, startPoint x: 181, startPoint y: 195, endPoint x: 182, endPoint y: 200, distance: 5.2
click at [182, 195] on button "Back" at bounding box center [161, 199] width 105 height 16
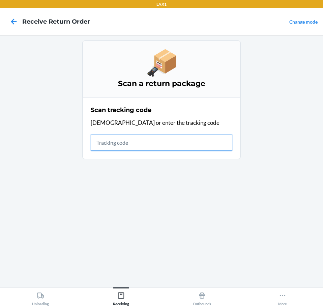
click at [163, 143] on input "text" at bounding box center [162, 143] width 142 height 16
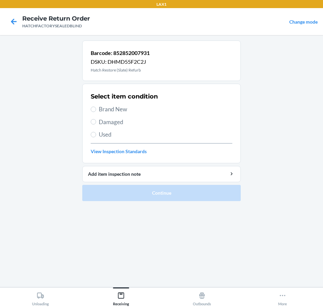
drag, startPoint x: 119, startPoint y: 122, endPoint x: 119, endPoint y: 129, distance: 7.5
click at [119, 122] on span "Damaged" at bounding box center [166, 122] width 134 height 9
click at [96, 122] on input "Damaged" at bounding box center [93, 121] width 5 height 5
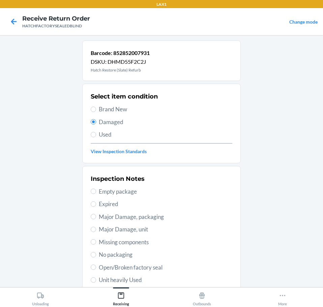
click at [149, 231] on span "Major Damage, unit" at bounding box center [166, 229] width 134 height 9
click at [96, 231] on input "Major Damage, unit" at bounding box center [93, 229] width 5 height 5
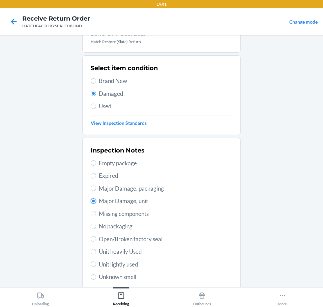
scroll to position [100, 0]
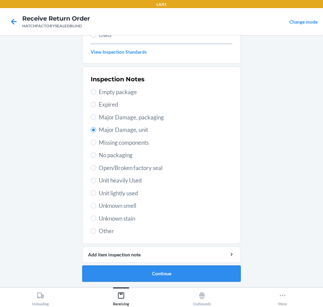
click at [224, 273] on button "Continue" at bounding box center [161, 274] width 159 height 16
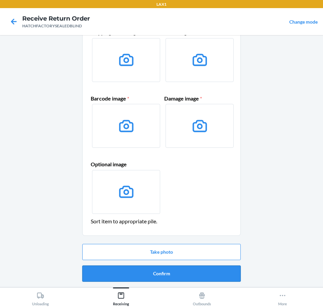
click at [224, 275] on button "Confirm" at bounding box center [161, 274] width 159 height 16
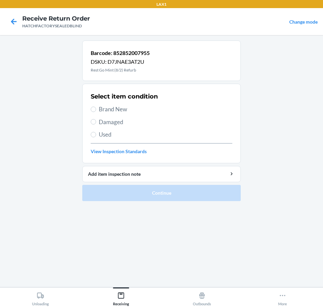
click at [113, 125] on span "Damaged" at bounding box center [166, 122] width 134 height 9
click at [96, 125] on input "Damaged" at bounding box center [93, 121] width 5 height 5
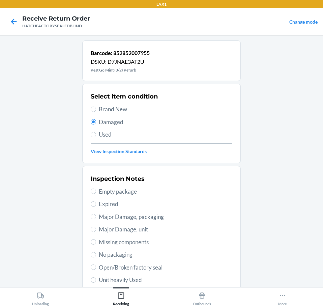
click at [165, 266] on span "Open/Broken factory seal" at bounding box center [166, 267] width 134 height 9
click at [96, 266] on input "Open/Broken factory seal" at bounding box center [93, 267] width 5 height 5
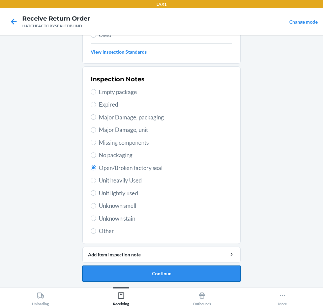
click at [203, 272] on button "Continue" at bounding box center [161, 274] width 159 height 16
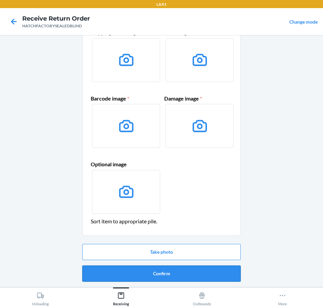
click at [220, 274] on button "Confirm" at bounding box center [161, 274] width 159 height 16
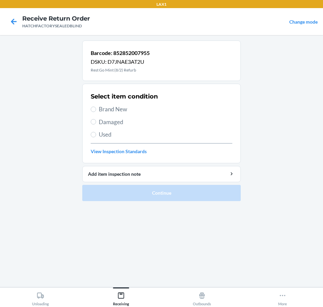
drag, startPoint x: 133, startPoint y: 125, endPoint x: 133, endPoint y: 138, distance: 12.8
click at [133, 126] on span "Damaged" at bounding box center [166, 122] width 134 height 9
click at [96, 125] on input "Damaged" at bounding box center [93, 121] width 5 height 5
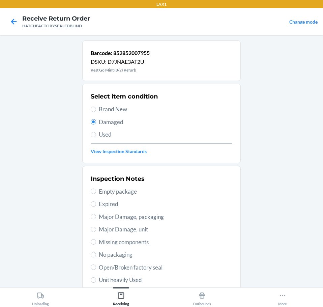
click at [149, 266] on span "Open/Broken factory seal" at bounding box center [166, 267] width 134 height 9
click at [96, 266] on input "Open/Broken factory seal" at bounding box center [93, 267] width 5 height 5
drag, startPoint x: 159, startPoint y: 270, endPoint x: 202, endPoint y: 301, distance: 53.1
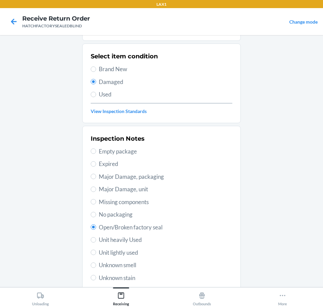
drag, startPoint x: 199, startPoint y: 260, endPoint x: 179, endPoint y: 279, distance: 27.2
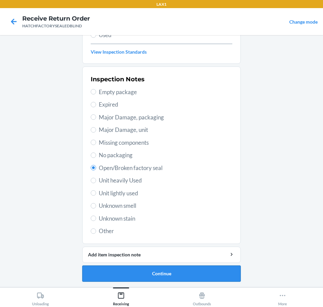
click at [183, 272] on button "Continue" at bounding box center [161, 274] width 159 height 16
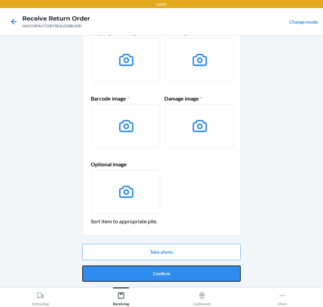
drag, startPoint x: 199, startPoint y: 275, endPoint x: 204, endPoint y: 275, distance: 4.7
click at [203, 275] on button "Confirm" at bounding box center [161, 274] width 159 height 16
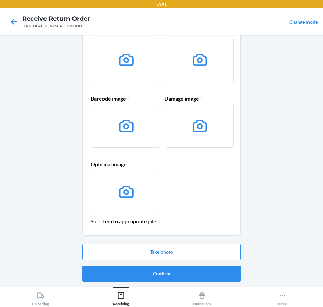
scroll to position [0, 0]
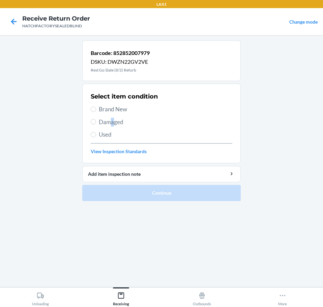
click at [112, 125] on span "Damaged" at bounding box center [166, 122] width 134 height 9
click at [96, 123] on input "Damaged" at bounding box center [93, 121] width 5 height 5
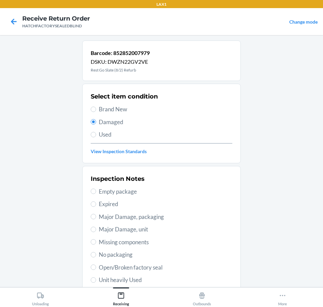
click at [162, 268] on span "Open/Broken factory seal" at bounding box center [166, 267] width 134 height 9
click at [96, 268] on input "Open/Broken factory seal" at bounding box center [93, 267] width 5 height 5
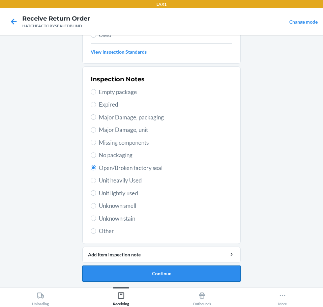
click at [199, 274] on button "Continue" at bounding box center [161, 274] width 159 height 16
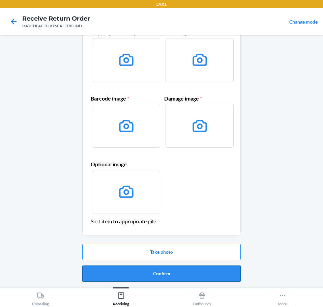
click at [211, 276] on button "Confirm" at bounding box center [161, 274] width 159 height 16
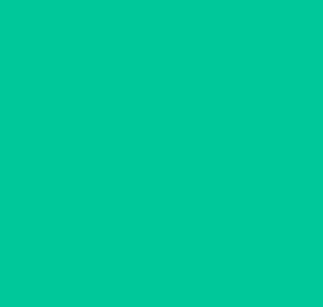
scroll to position [0, 0]
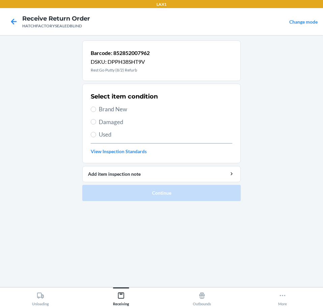
click at [124, 125] on span "Damaged" at bounding box center [166, 122] width 134 height 9
click at [96, 125] on input "Damaged" at bounding box center [93, 121] width 5 height 5
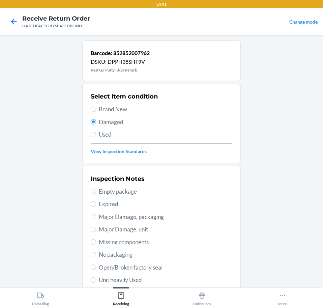
click at [164, 269] on span "Open/Broken factory seal" at bounding box center [166, 267] width 134 height 9
click at [96, 269] on input "Open/Broken factory seal" at bounding box center [93, 267] width 5 height 5
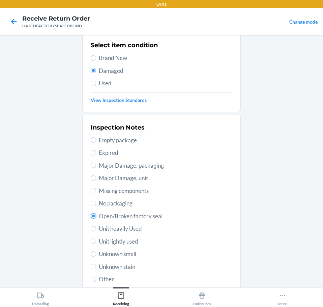
scroll to position [100, 0]
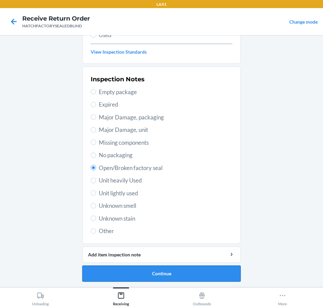
click at [210, 272] on button "Continue" at bounding box center [161, 274] width 159 height 16
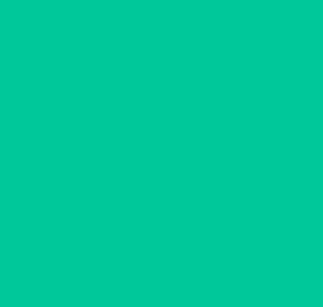
scroll to position [44, 0]
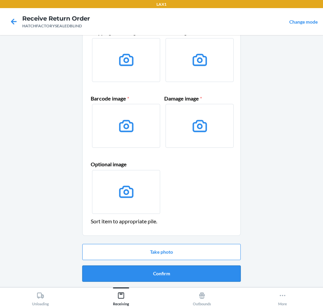
click at [217, 275] on button "Confirm" at bounding box center [161, 274] width 159 height 16
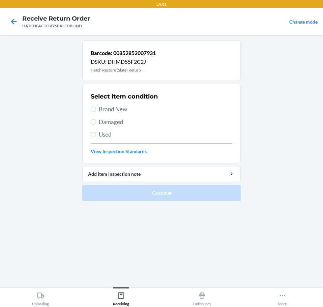
click at [117, 109] on span "Brand New" at bounding box center [166, 109] width 134 height 9
click at [96, 109] on input "Brand New" at bounding box center [93, 109] width 5 height 5
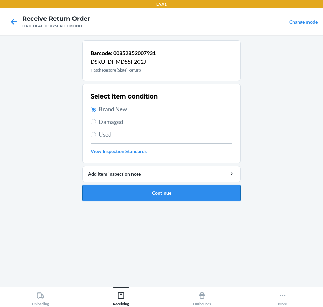
click at [199, 191] on button "Continue" at bounding box center [161, 193] width 159 height 16
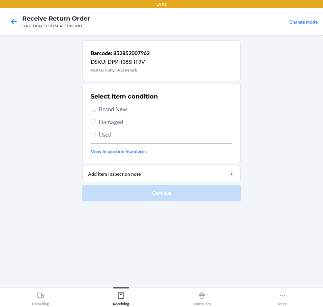
click at [116, 124] on span "Damaged" at bounding box center [166, 122] width 134 height 9
click at [96, 124] on input "Damaged" at bounding box center [93, 121] width 5 height 5
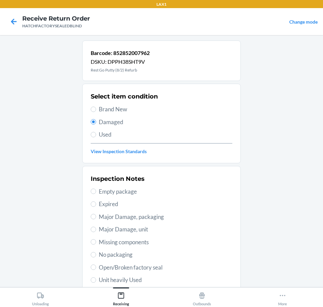
drag, startPoint x: 159, startPoint y: 268, endPoint x: 157, endPoint y: 272, distance: 4.4
click at [159, 271] on span "Open/Broken factory seal" at bounding box center [166, 267] width 134 height 9
click at [96, 270] on input "Open/Broken factory seal" at bounding box center [93, 267] width 5 height 5
drag, startPoint x: 176, startPoint y: 261, endPoint x: 196, endPoint y: 277, distance: 25.9
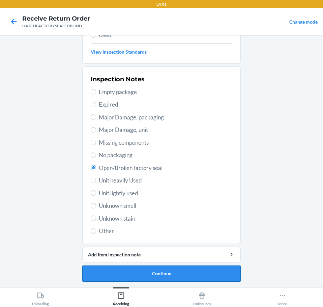
click at [219, 272] on button "Continue" at bounding box center [161, 274] width 159 height 16
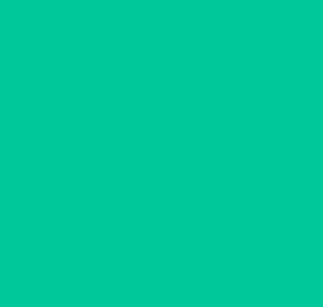
scroll to position [44, 0]
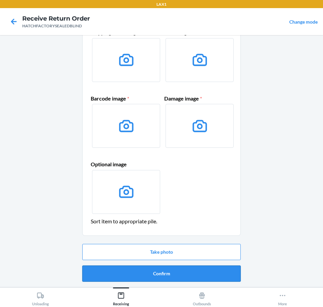
click at [220, 272] on button "Confirm" at bounding box center [161, 274] width 159 height 16
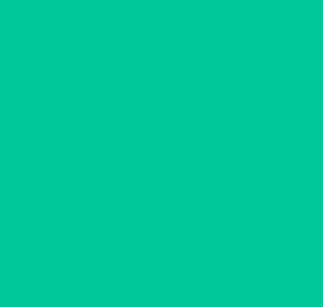
scroll to position [0, 0]
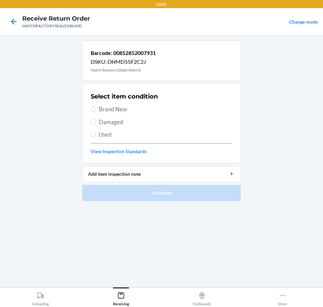
click at [115, 108] on span "Brand New" at bounding box center [166, 109] width 134 height 9
click at [96, 108] on input "Brand New" at bounding box center [93, 109] width 5 height 5
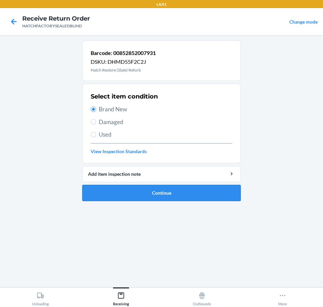
click at [183, 196] on button "Continue" at bounding box center [161, 193] width 159 height 16
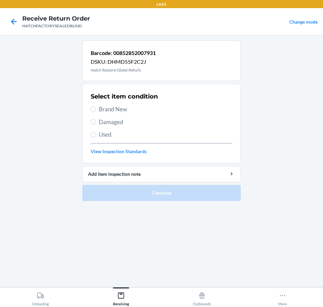
click at [114, 110] on span "Brand New" at bounding box center [166, 109] width 134 height 9
click at [96, 110] on input "Brand New" at bounding box center [93, 109] width 5 height 5
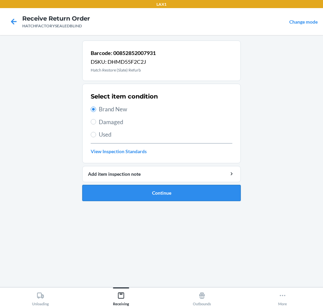
click at [190, 193] on button "Continue" at bounding box center [161, 193] width 159 height 16
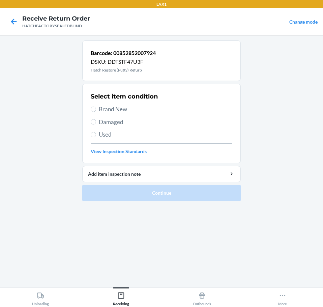
click at [114, 110] on span "Brand New" at bounding box center [166, 109] width 134 height 9
click at [96, 110] on input "Brand New" at bounding box center [93, 109] width 5 height 5
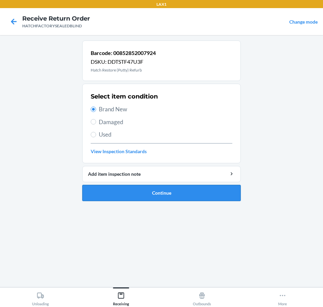
click at [178, 191] on button "Continue" at bounding box center [161, 193] width 159 height 16
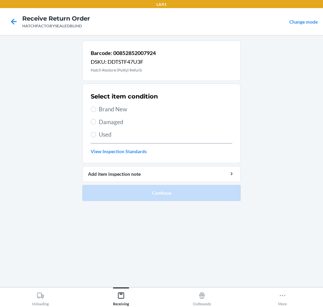
click at [122, 111] on span "Brand New" at bounding box center [166, 109] width 134 height 9
click at [96, 111] on input "Brand New" at bounding box center [93, 109] width 5 height 5
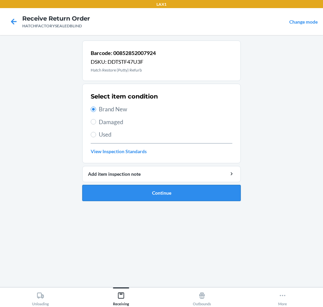
click at [170, 193] on button "Continue" at bounding box center [161, 193] width 159 height 16
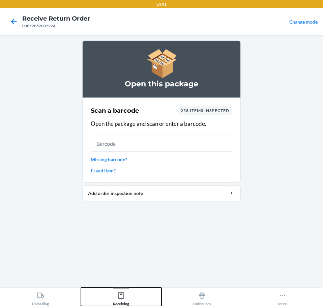
click at [120, 294] on icon at bounding box center [121, 296] width 6 height 6
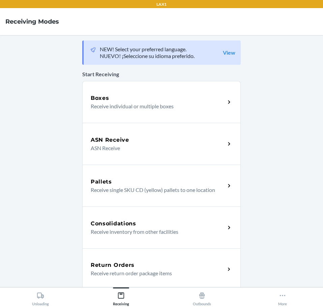
click at [188, 265] on div "Return Orders" at bounding box center [158, 265] width 135 height 8
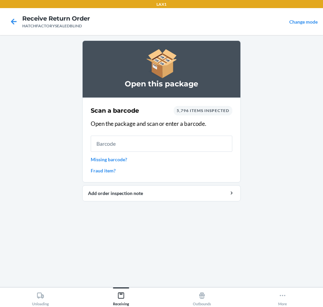
click at [169, 144] on input "text" at bounding box center [162, 144] width 142 height 16
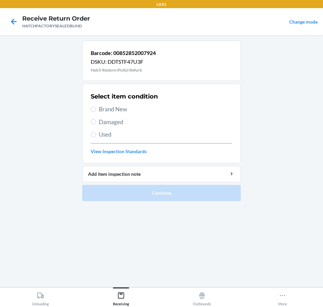
click at [104, 109] on span "Brand New" at bounding box center [166, 109] width 134 height 9
click at [96, 109] on input "Brand New" at bounding box center [93, 109] width 5 height 5
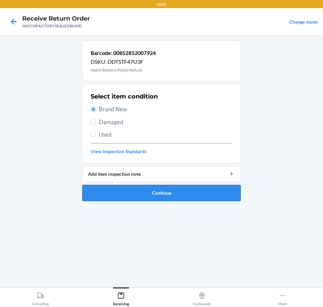
click at [199, 196] on button "Continue" at bounding box center [161, 193] width 159 height 16
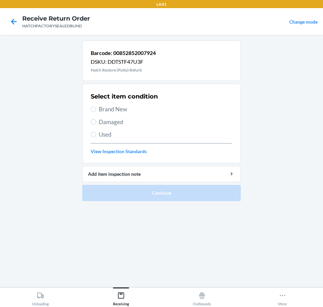
click at [114, 108] on span "Brand New" at bounding box center [166, 109] width 134 height 9
click at [96, 108] on input "Brand New" at bounding box center [93, 109] width 5 height 5
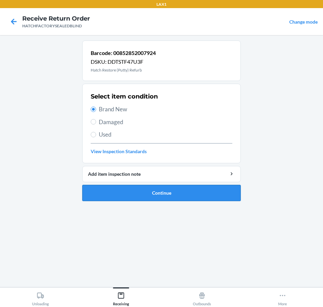
click at [175, 193] on button "Continue" at bounding box center [161, 193] width 159 height 16
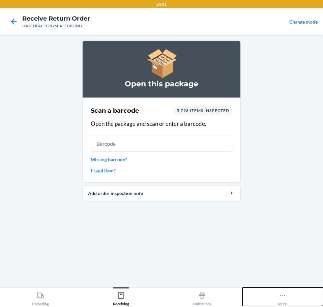
click at [284, 295] on icon at bounding box center [282, 295] width 7 height 7
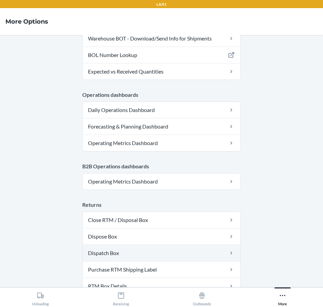
scroll to position [342, 0]
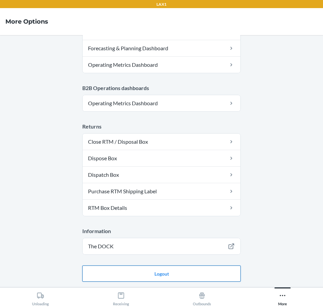
click at [205, 275] on button "Logout" at bounding box center [161, 274] width 159 height 16
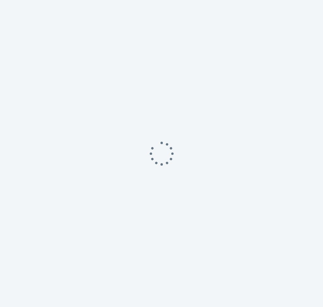
click at [205, 275] on div at bounding box center [161, 153] width 323 height 307
